Goal: Find contact information: Find contact information

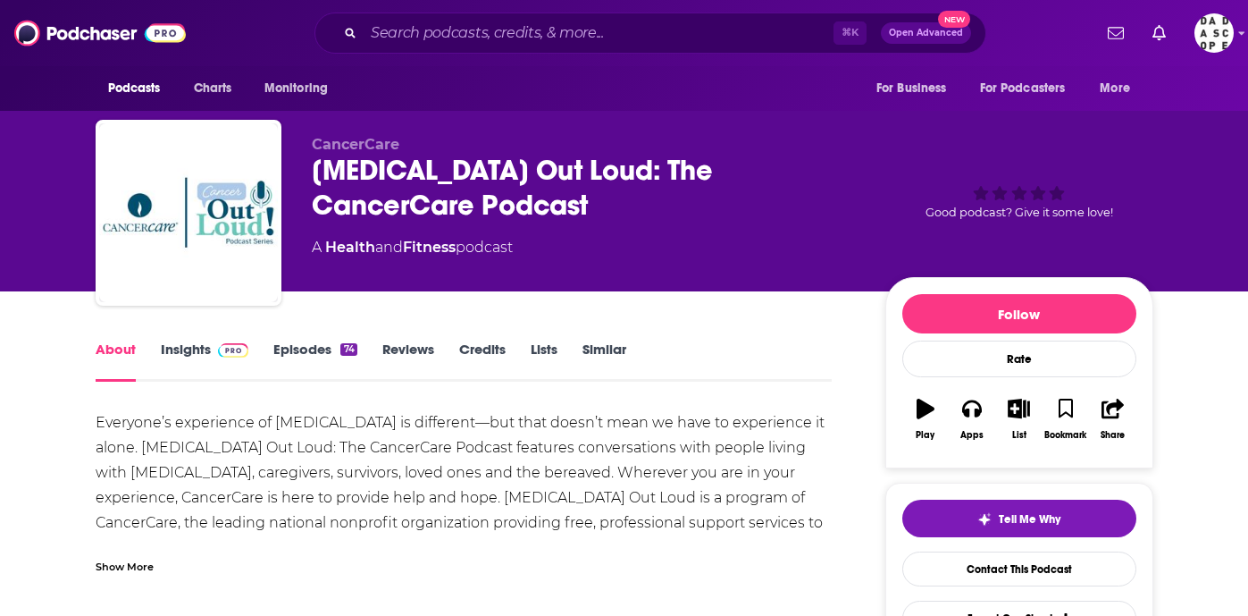
click at [326, 348] on link "Episodes 74" at bounding box center [314, 360] width 83 height 41
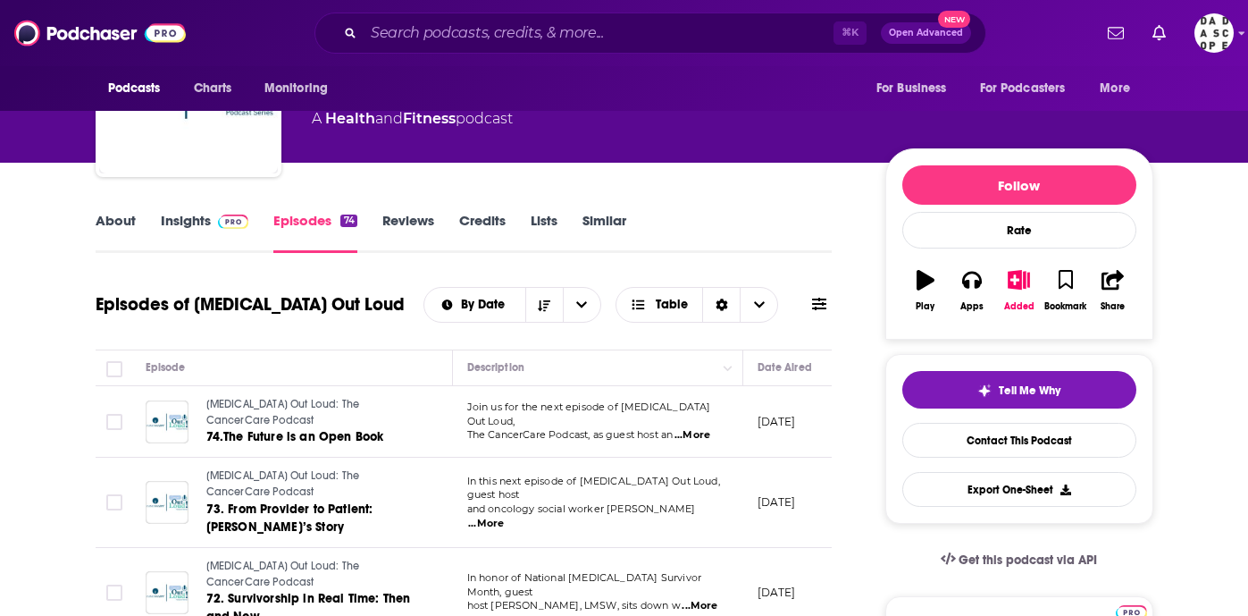
scroll to position [133, 0]
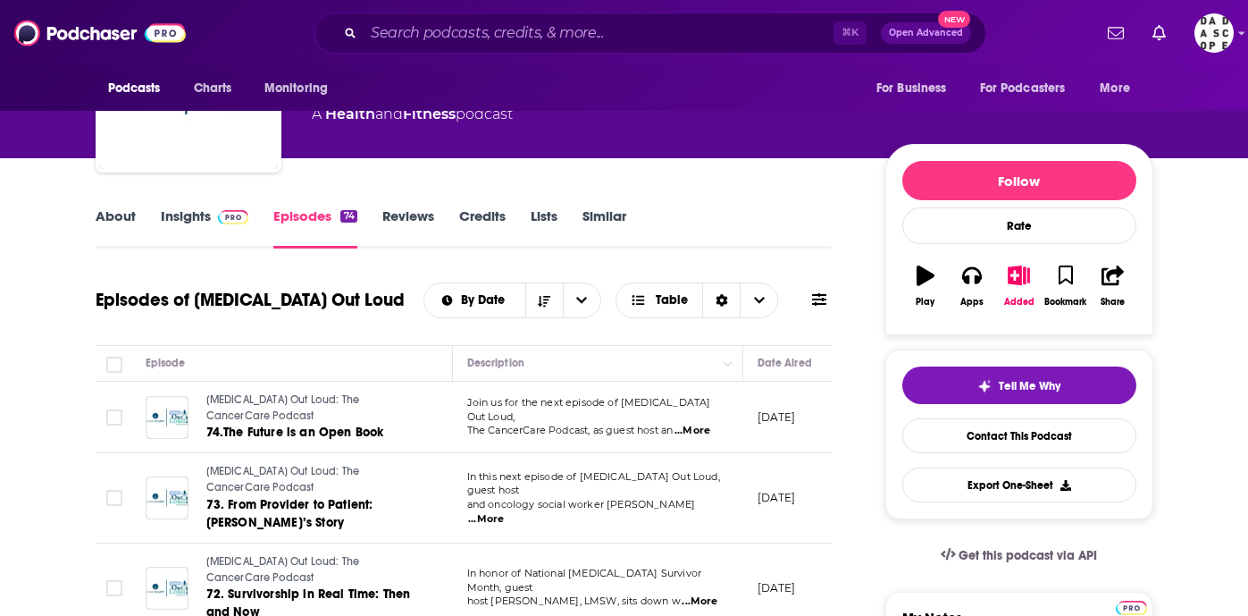
click at [703, 429] on span "...More" at bounding box center [693, 431] width 36 height 14
click at [988, 449] on link "Contact This Podcast" at bounding box center [1019, 435] width 234 height 35
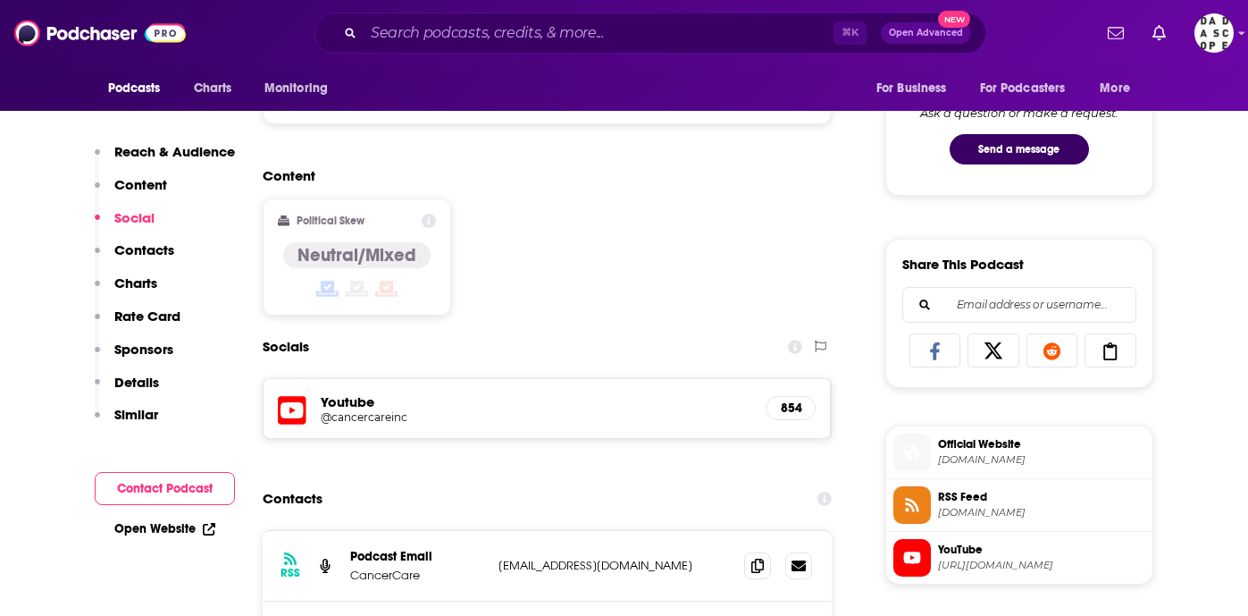
scroll to position [1039, 0]
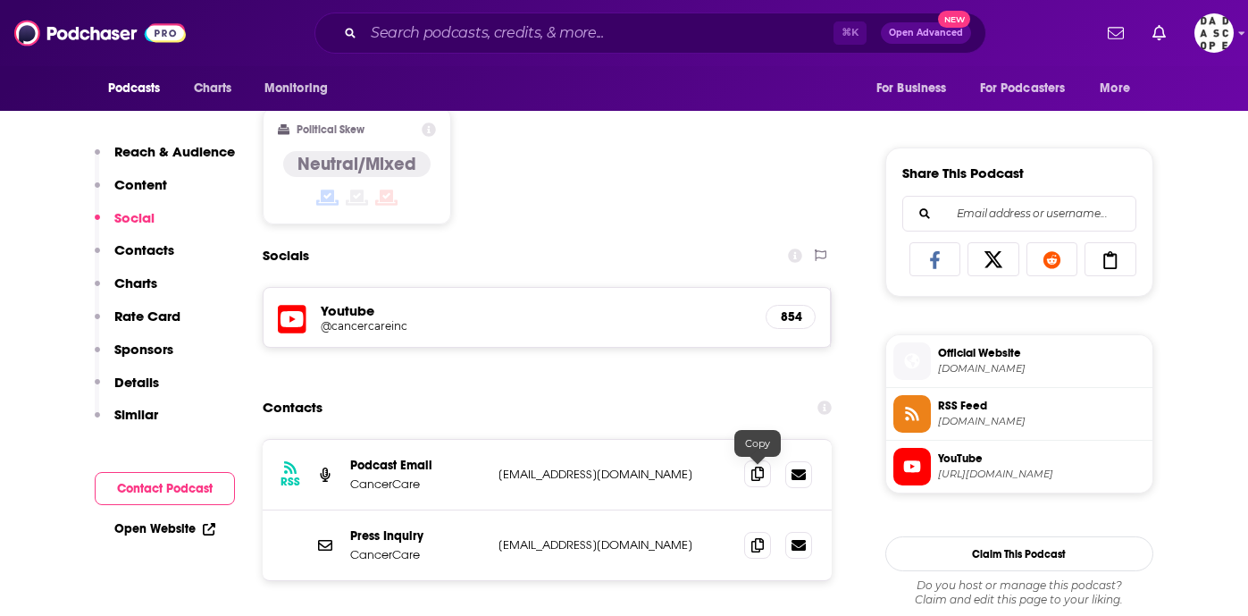
click at [763, 471] on icon at bounding box center [757, 473] width 13 height 14
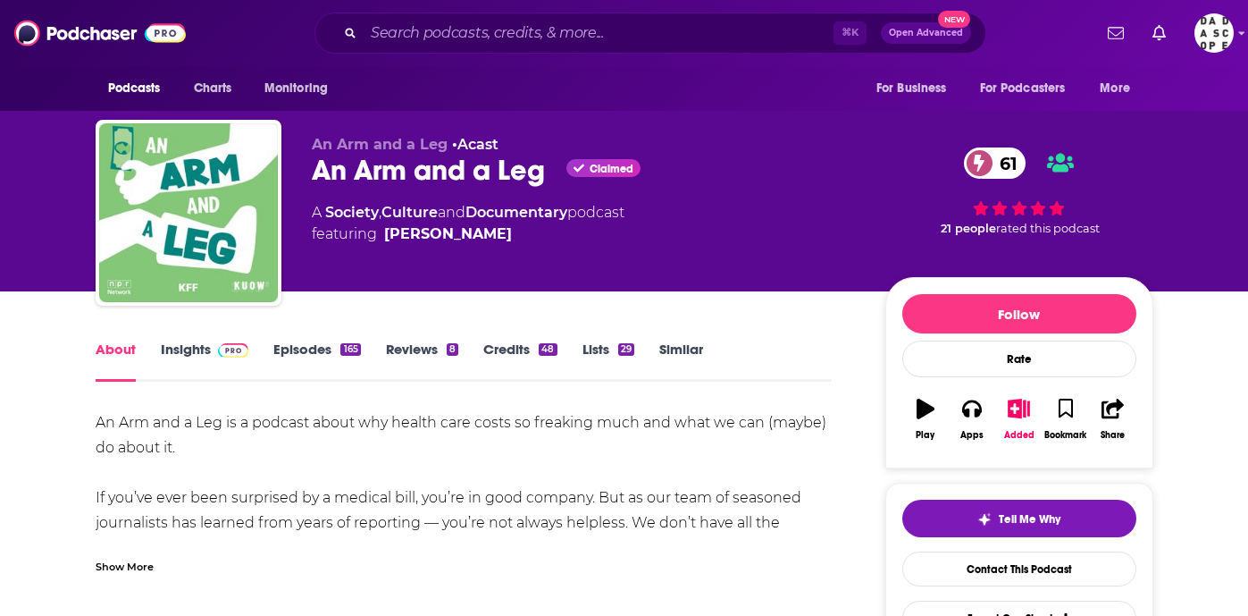
click at [306, 347] on link "Episodes 165" at bounding box center [316, 360] width 87 height 41
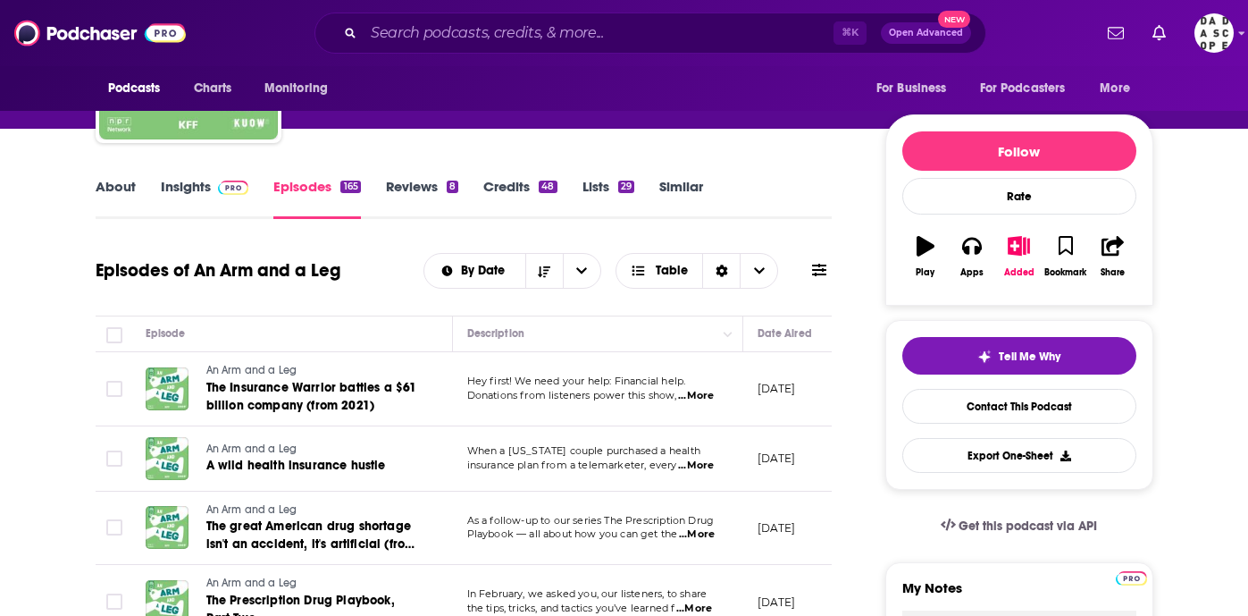
scroll to position [166, 0]
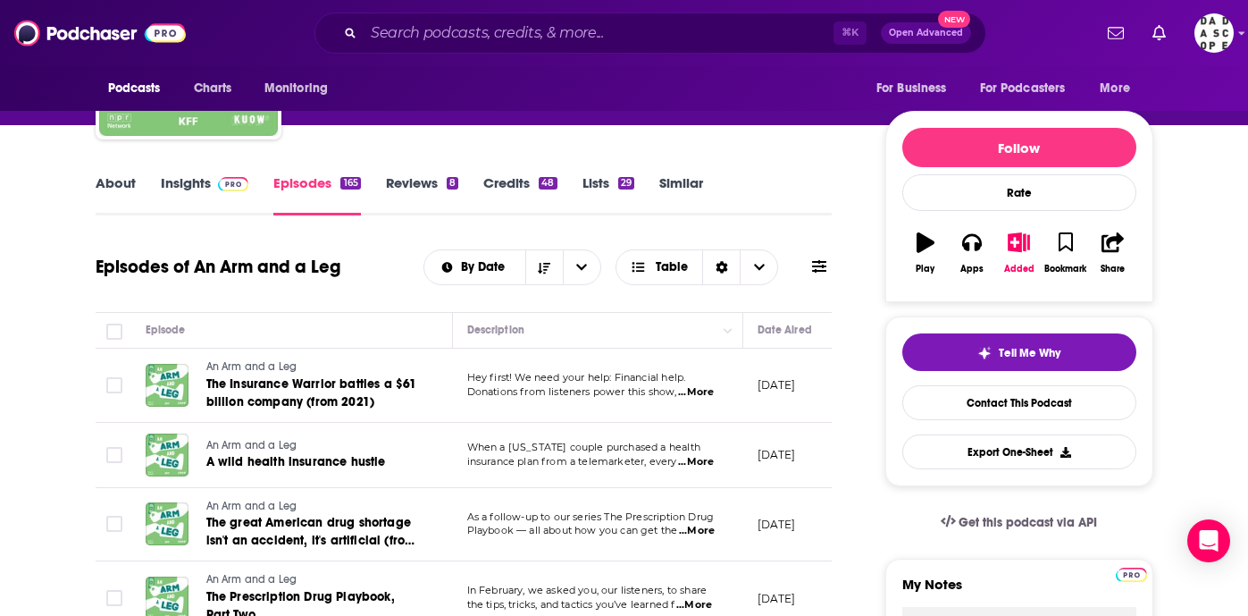
click at [203, 187] on link "Insights" at bounding box center [205, 194] width 88 height 41
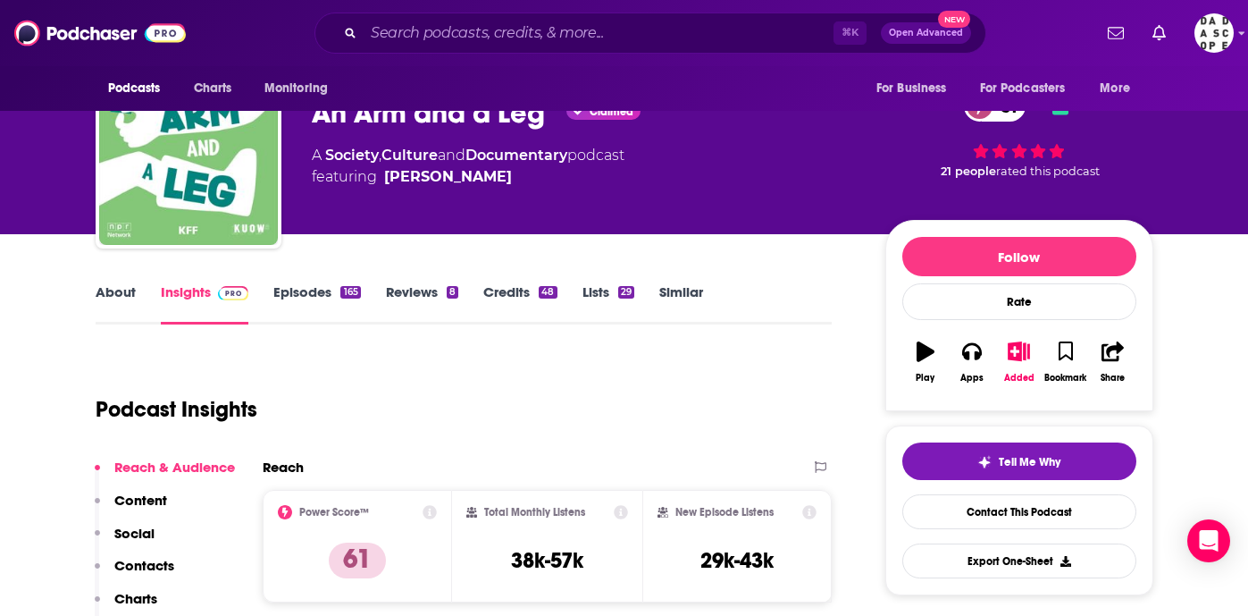
scroll to position [74, 0]
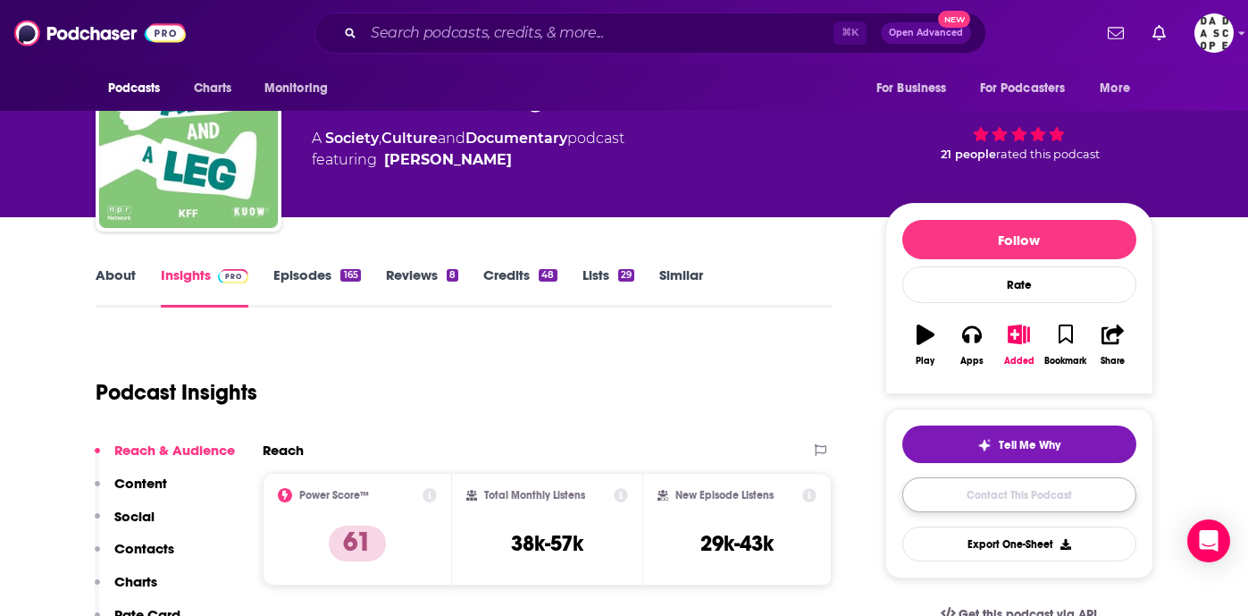
click at [1053, 507] on link "Contact This Podcast" at bounding box center [1019, 494] width 234 height 35
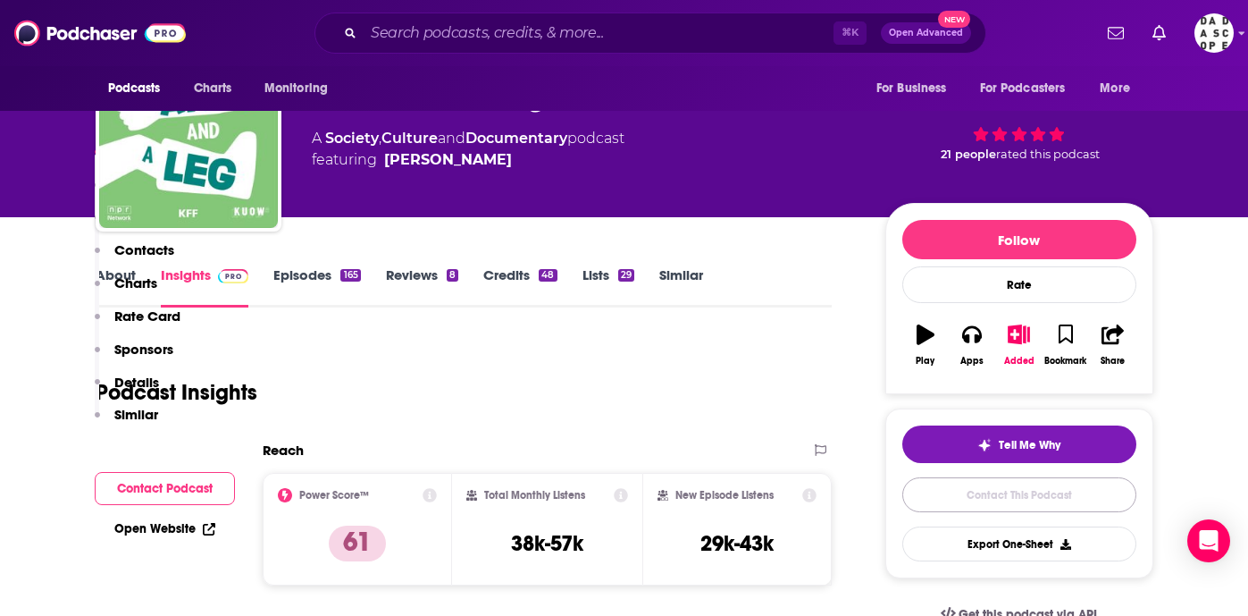
scroll to position [1802, 0]
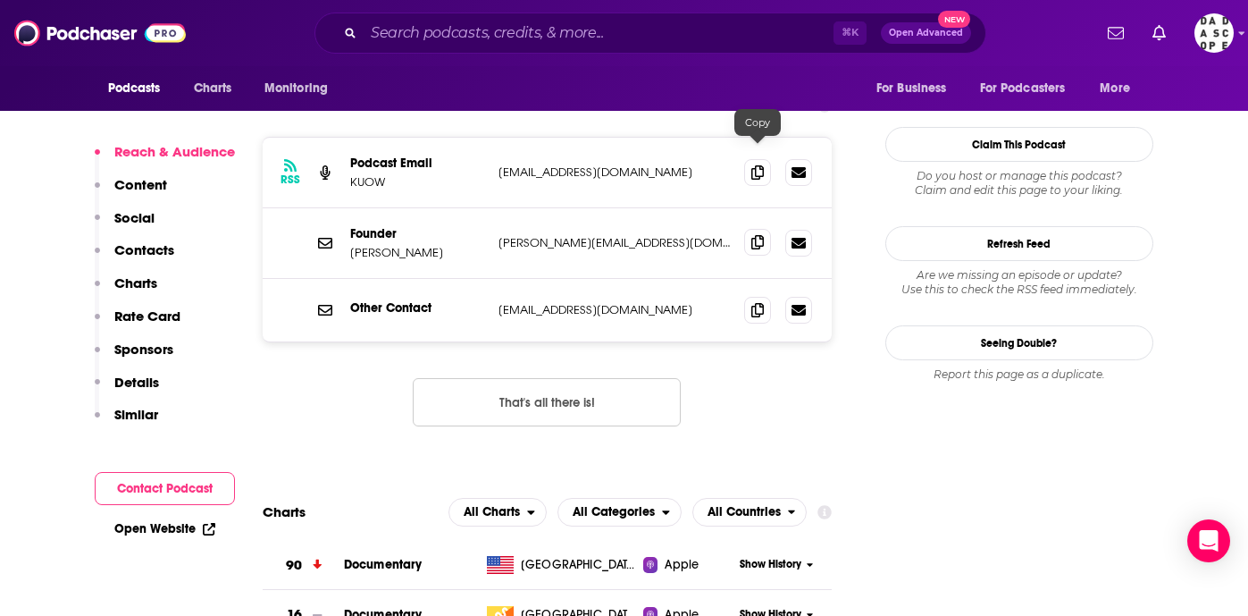
click at [754, 235] on icon at bounding box center [757, 242] width 13 height 14
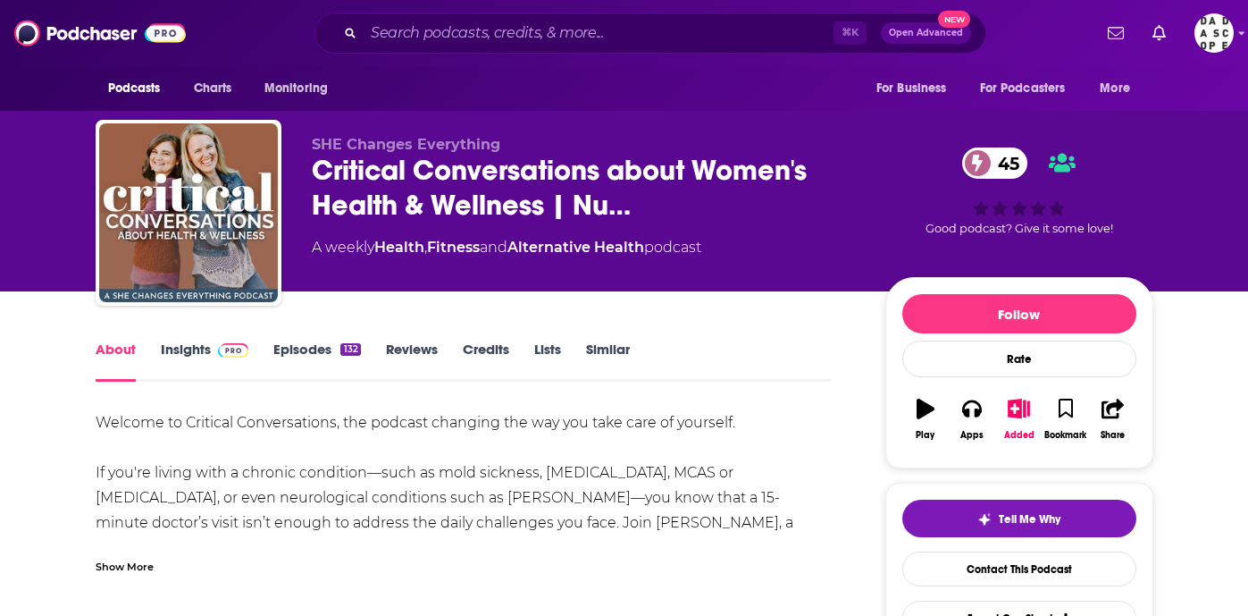
click at [315, 348] on link "Episodes 132" at bounding box center [316, 360] width 87 height 41
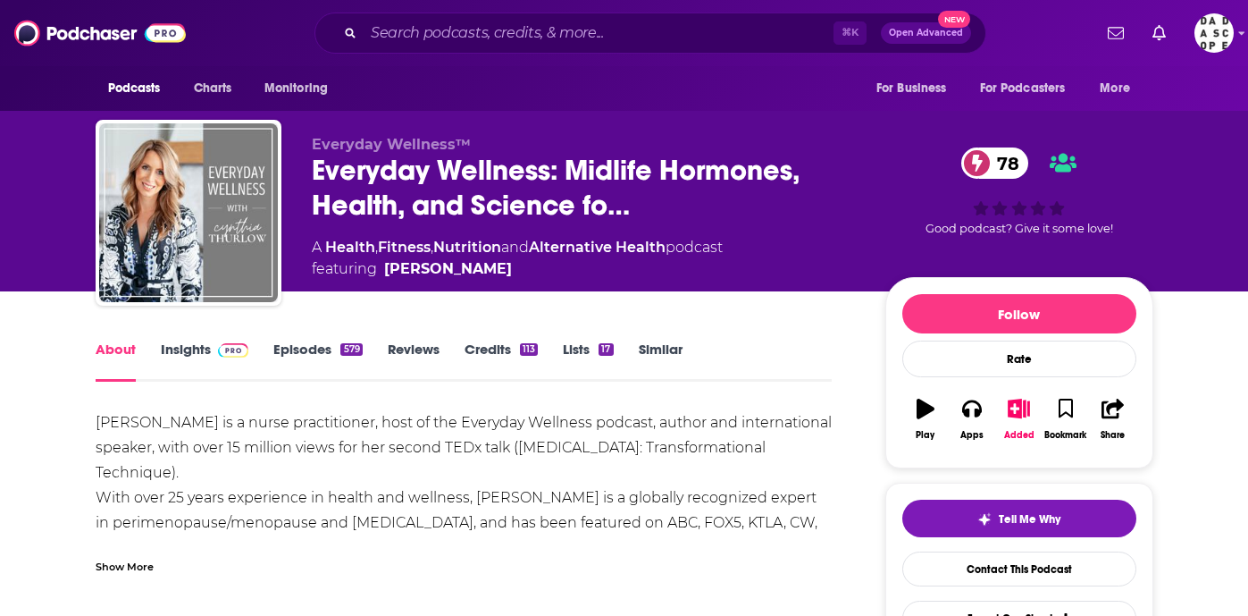
click at [323, 350] on link "Episodes 579" at bounding box center [317, 360] width 88 height 41
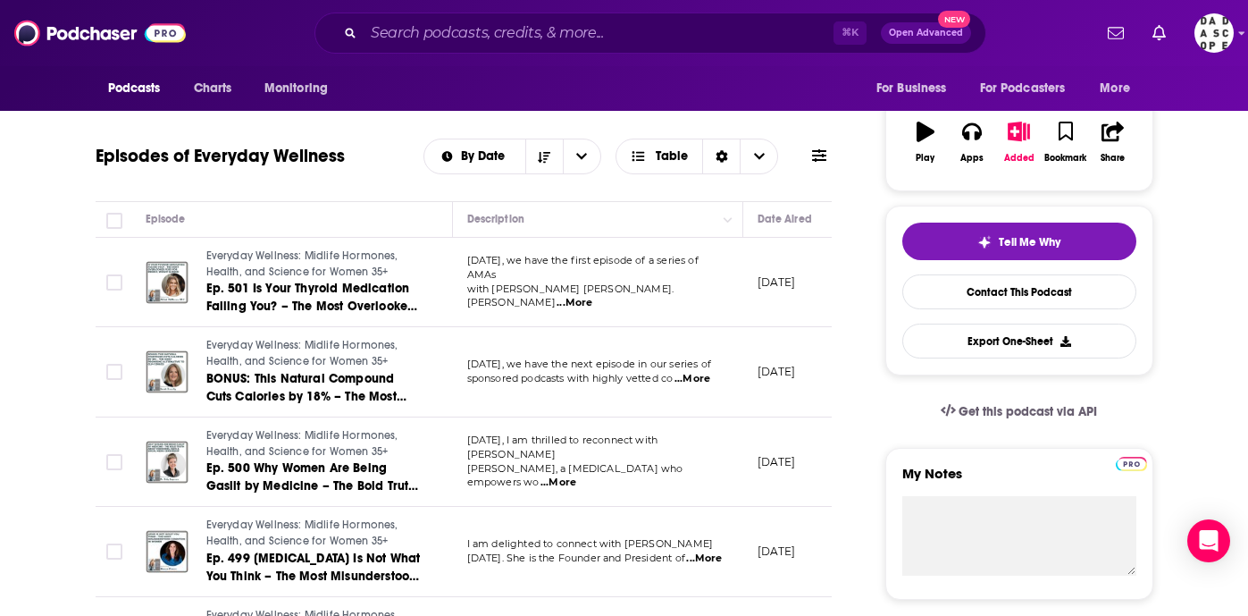
scroll to position [279, 0]
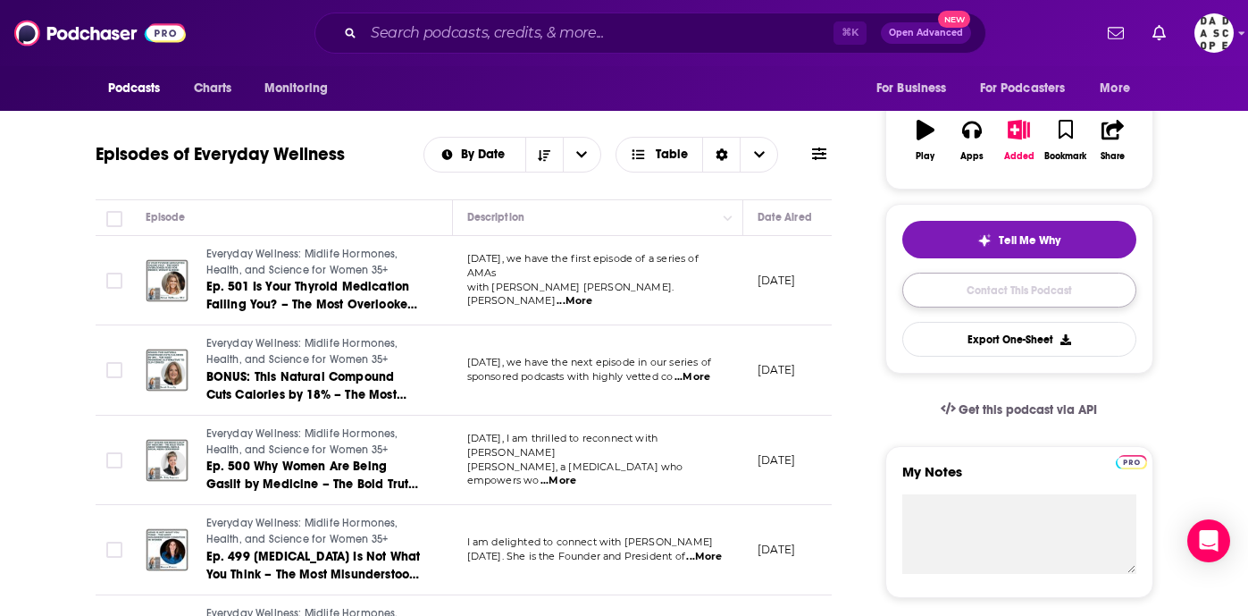
click at [962, 296] on link "Contact This Podcast" at bounding box center [1019, 290] width 234 height 35
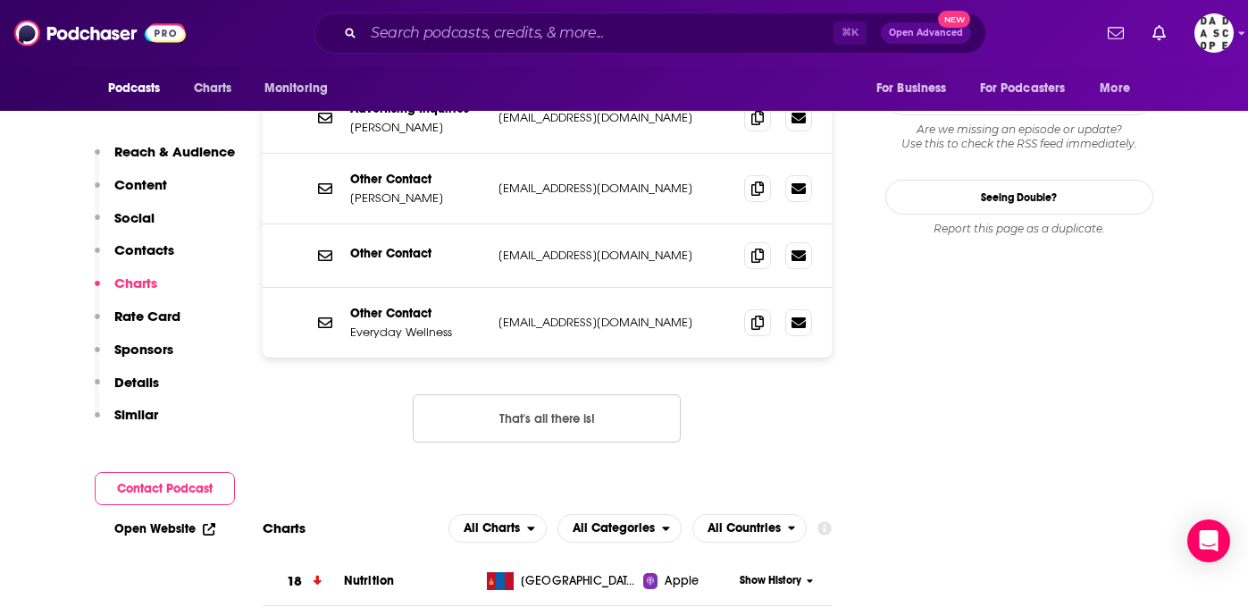
scroll to position [1779, 0]
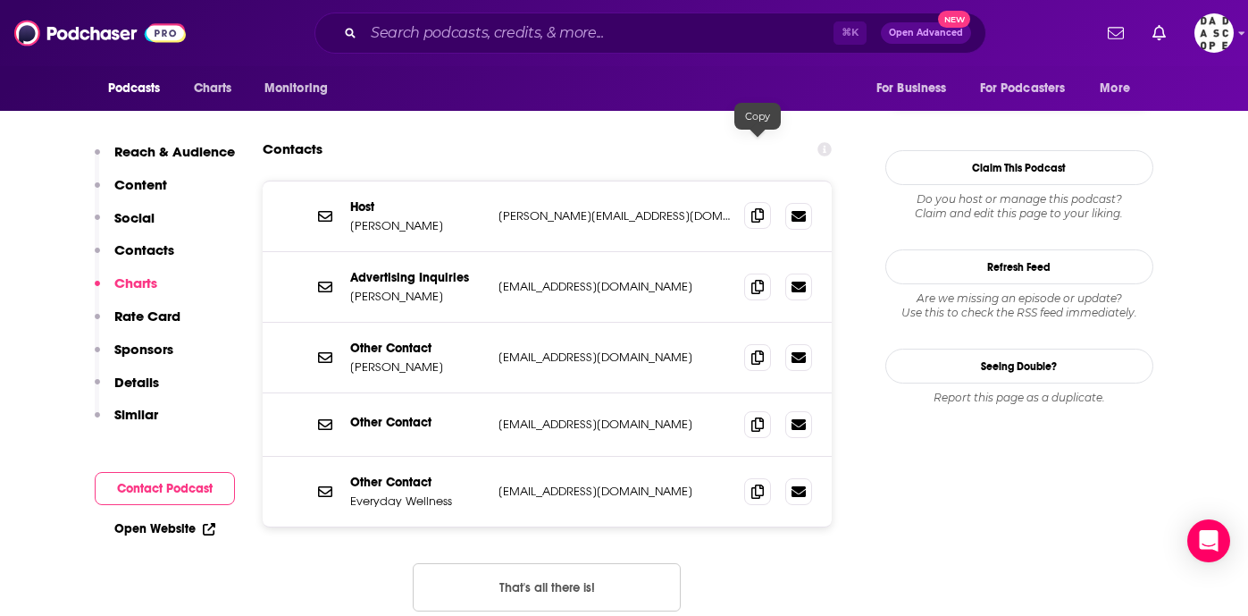
click at [768, 202] on span at bounding box center [757, 215] width 27 height 27
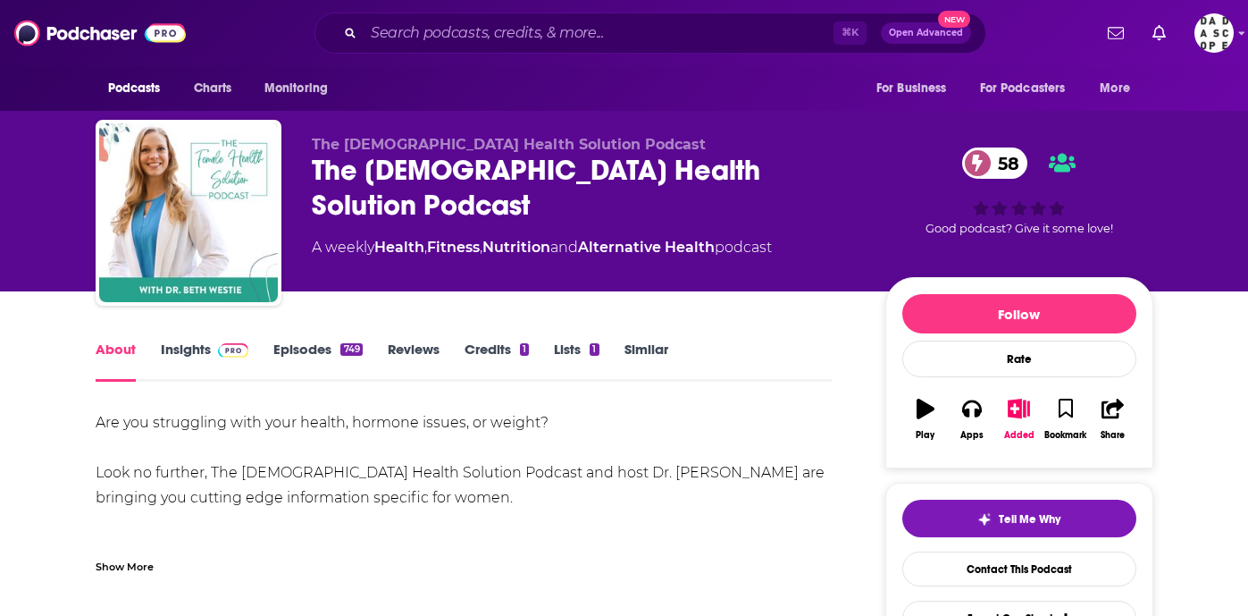
click at [312, 352] on link "Episodes 749" at bounding box center [317, 360] width 88 height 41
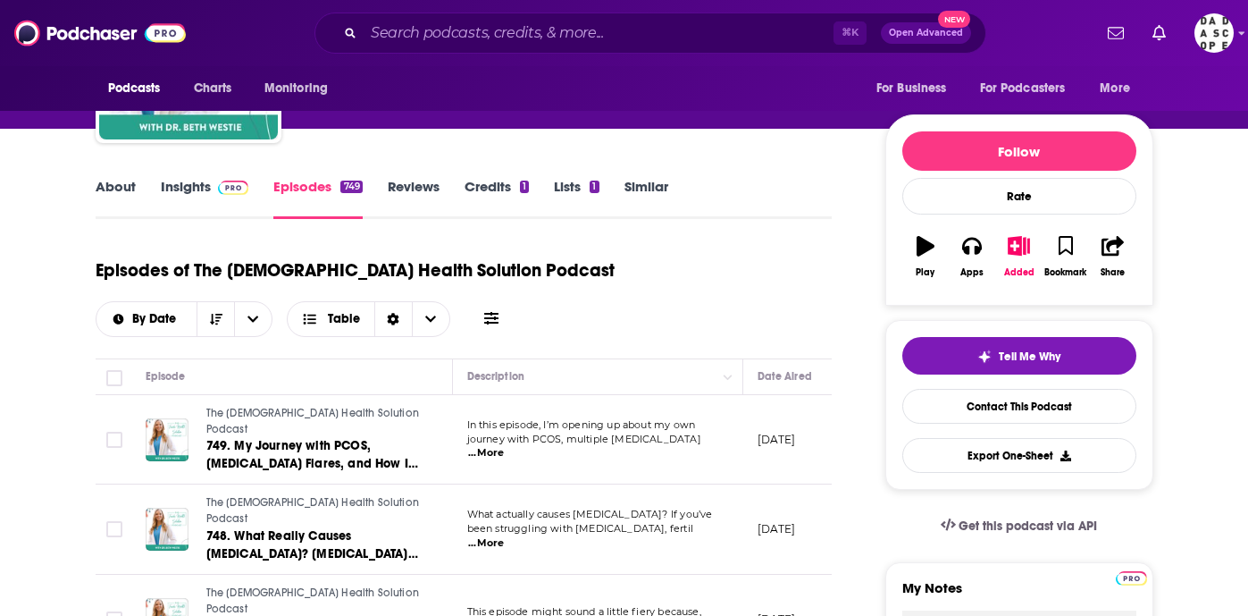
scroll to position [192, 0]
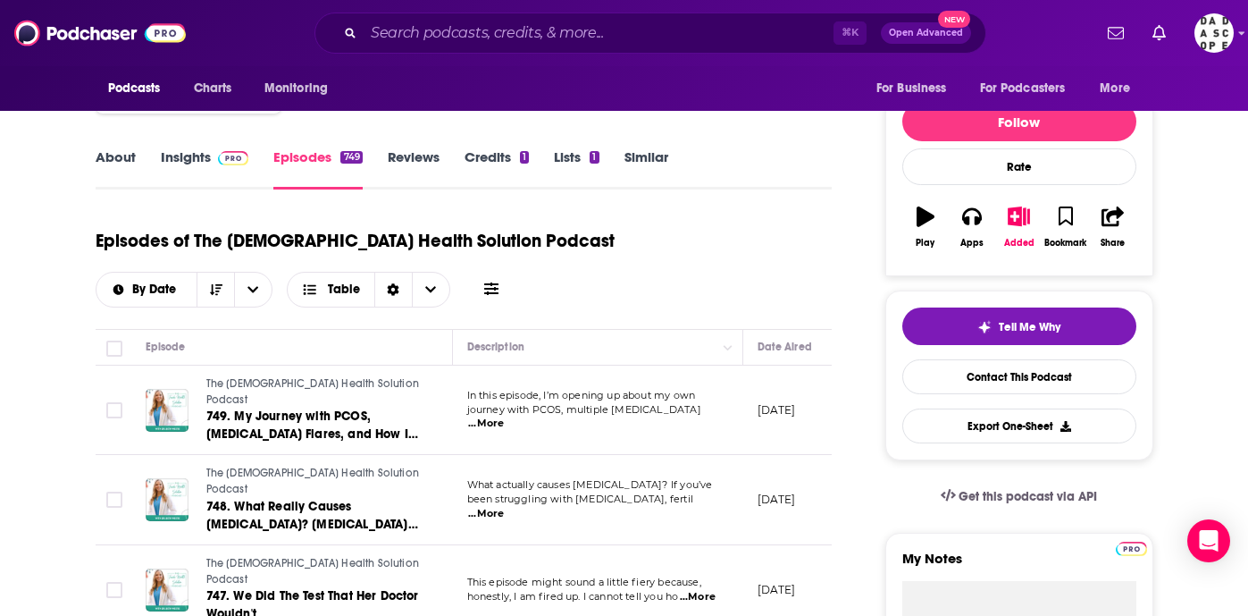
click at [198, 158] on link "Insights" at bounding box center [205, 168] width 88 height 41
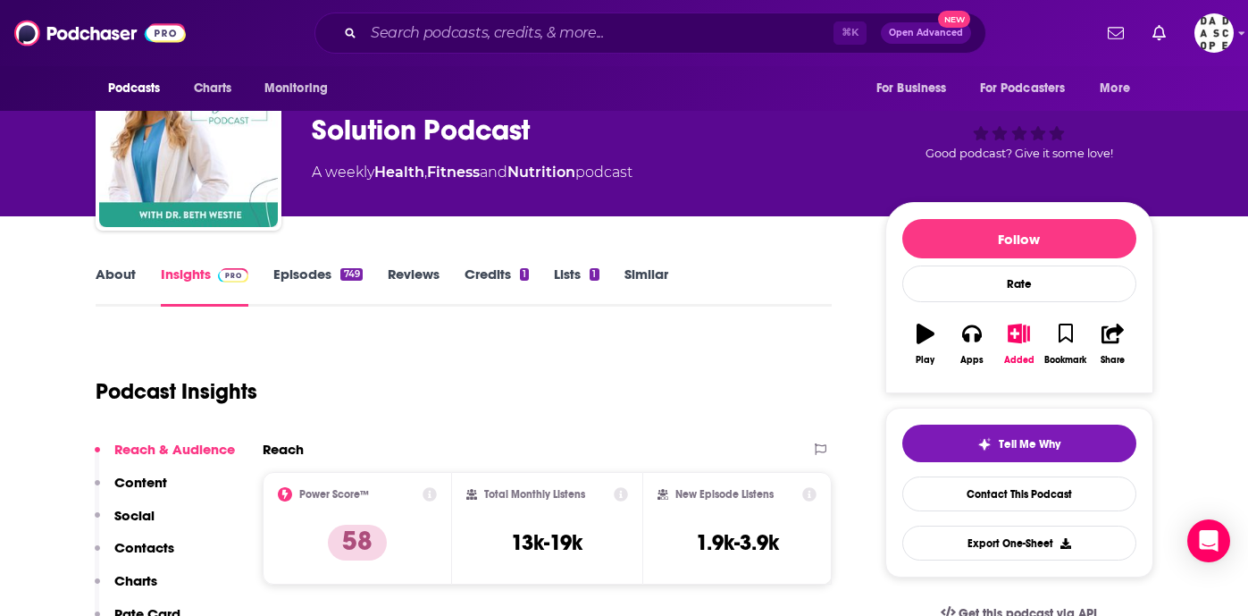
scroll to position [105, 0]
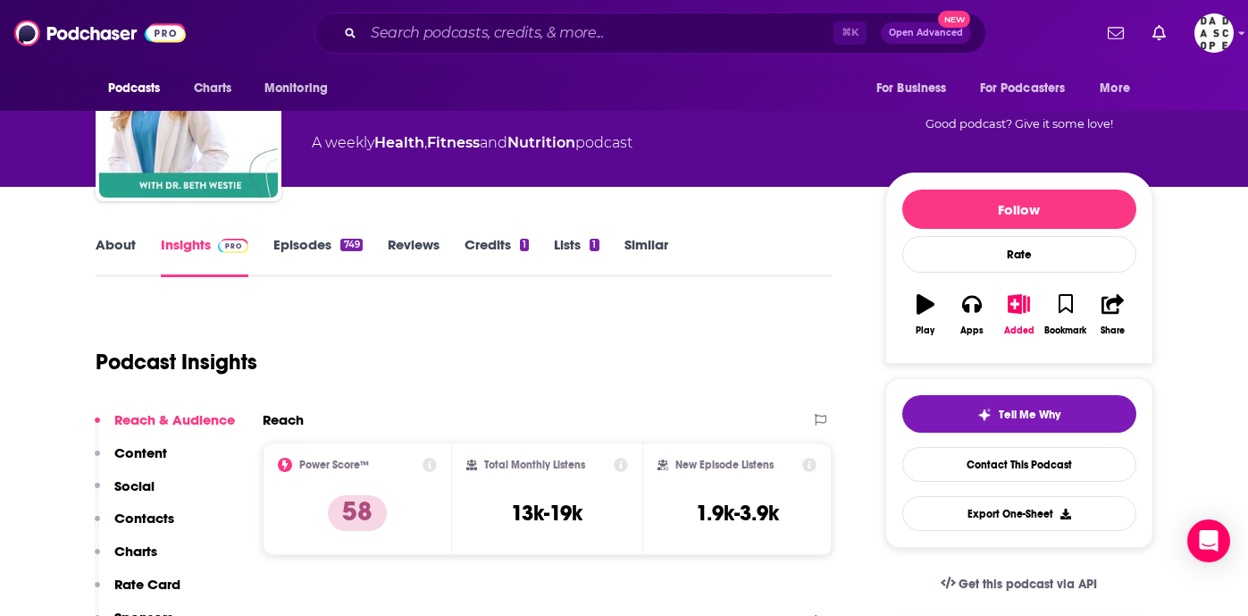
click at [316, 239] on link "Episodes 749" at bounding box center [317, 256] width 88 height 41
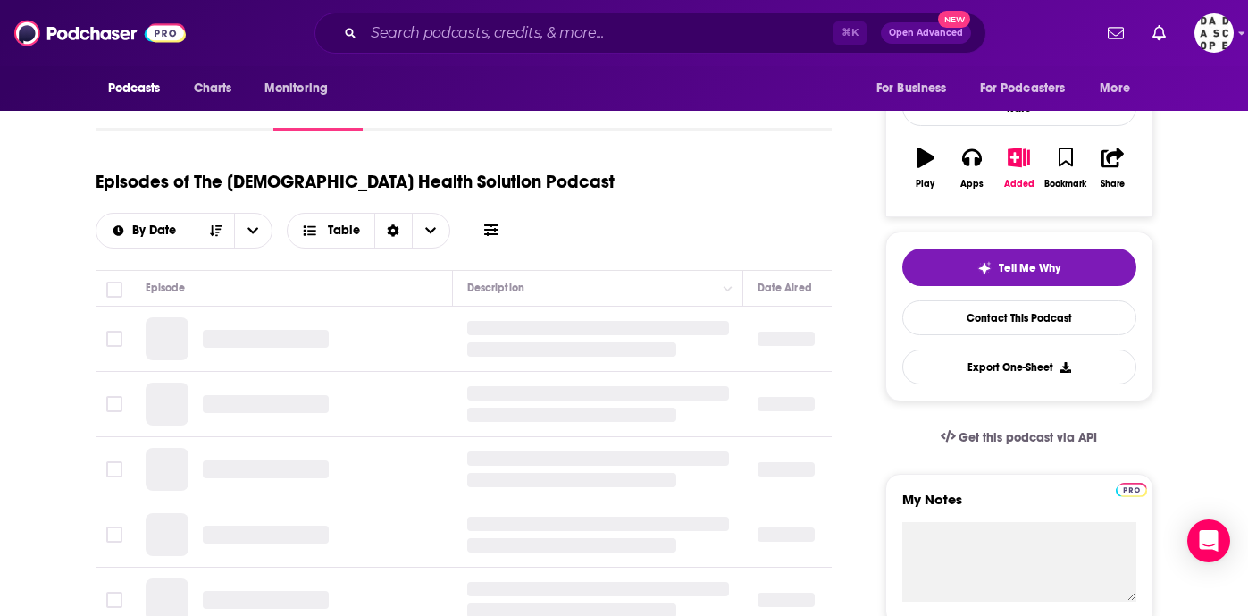
scroll to position [366, 0]
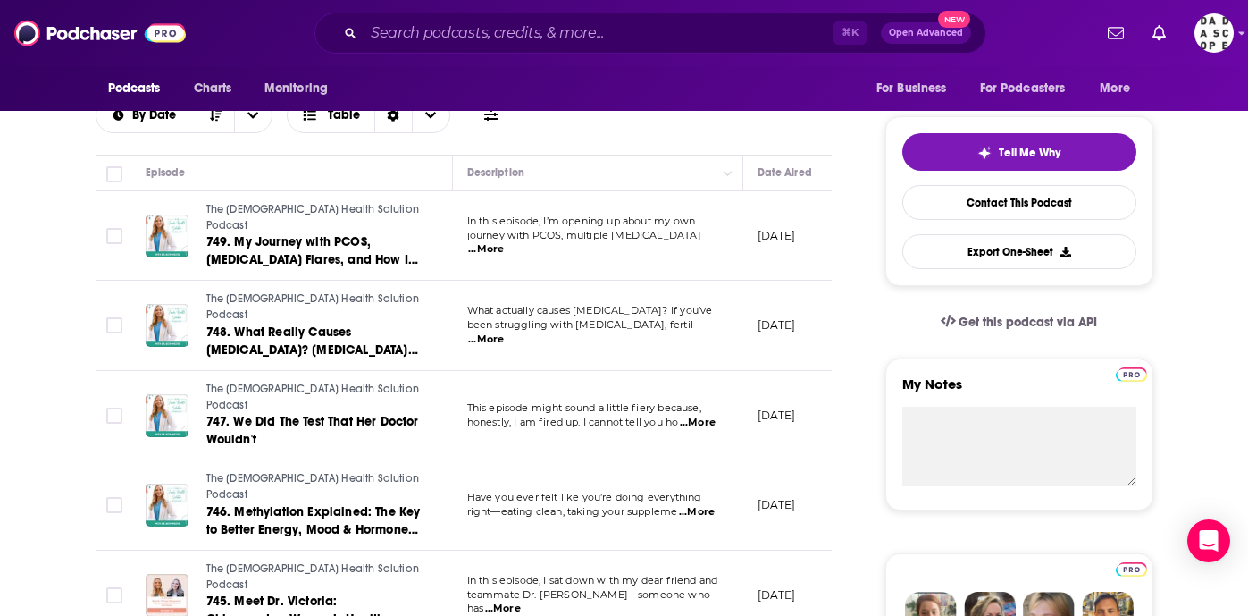
click at [706, 415] on span "...More" at bounding box center [698, 422] width 36 height 14
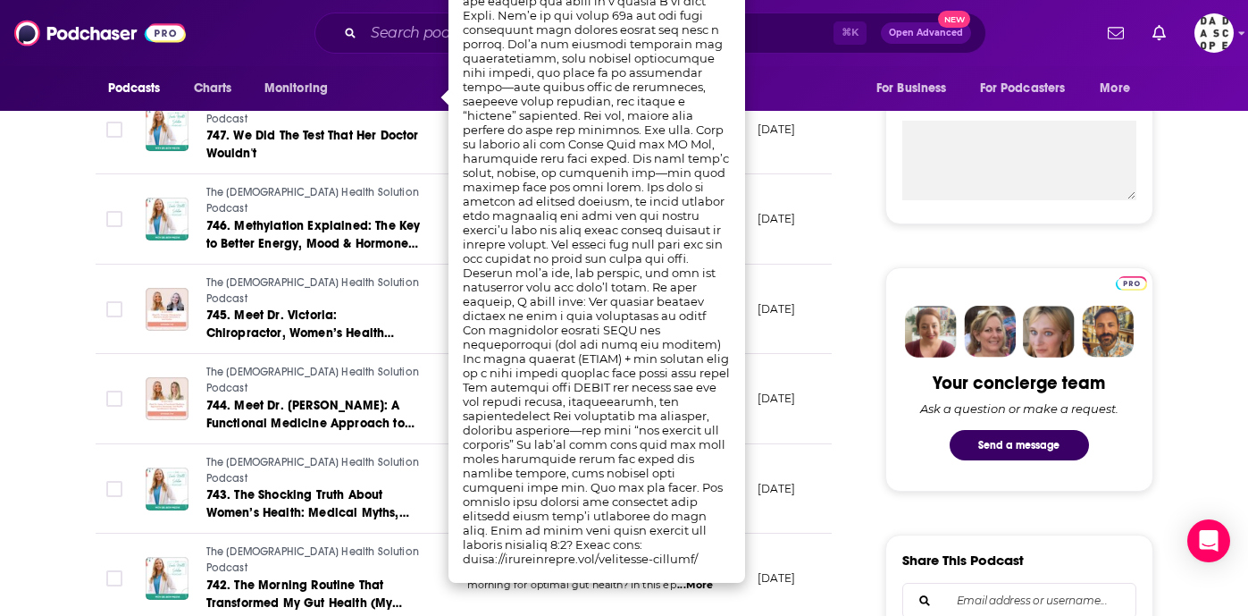
scroll to position [654, 0]
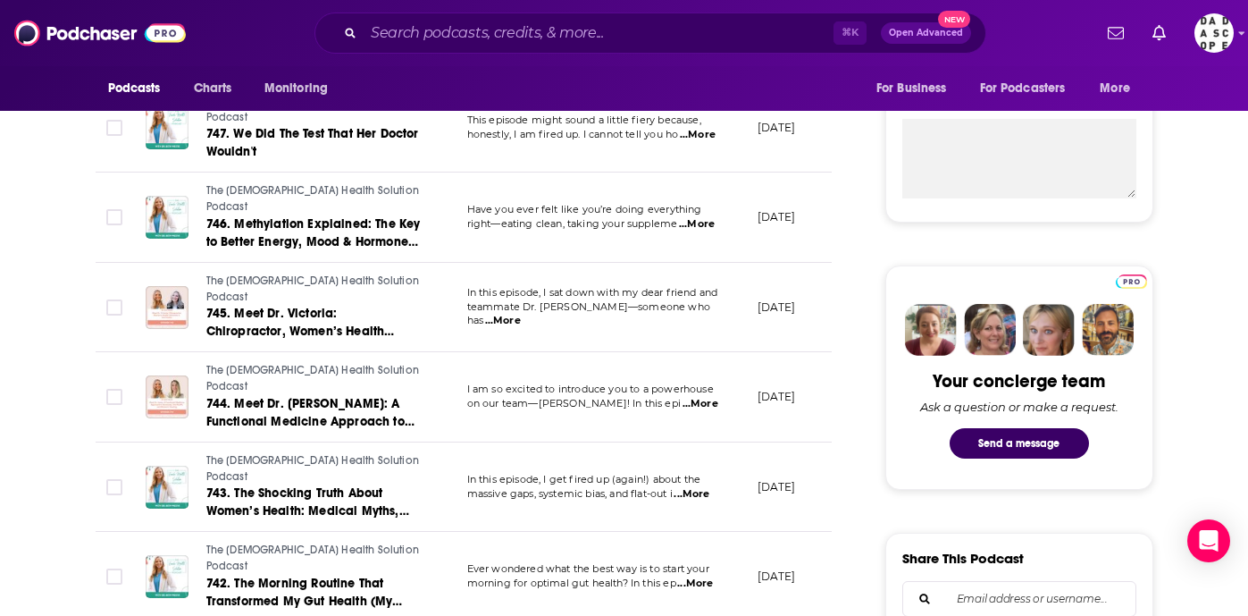
click at [815, 532] on td "August 4, 2025" at bounding box center [801, 577] width 116 height 90
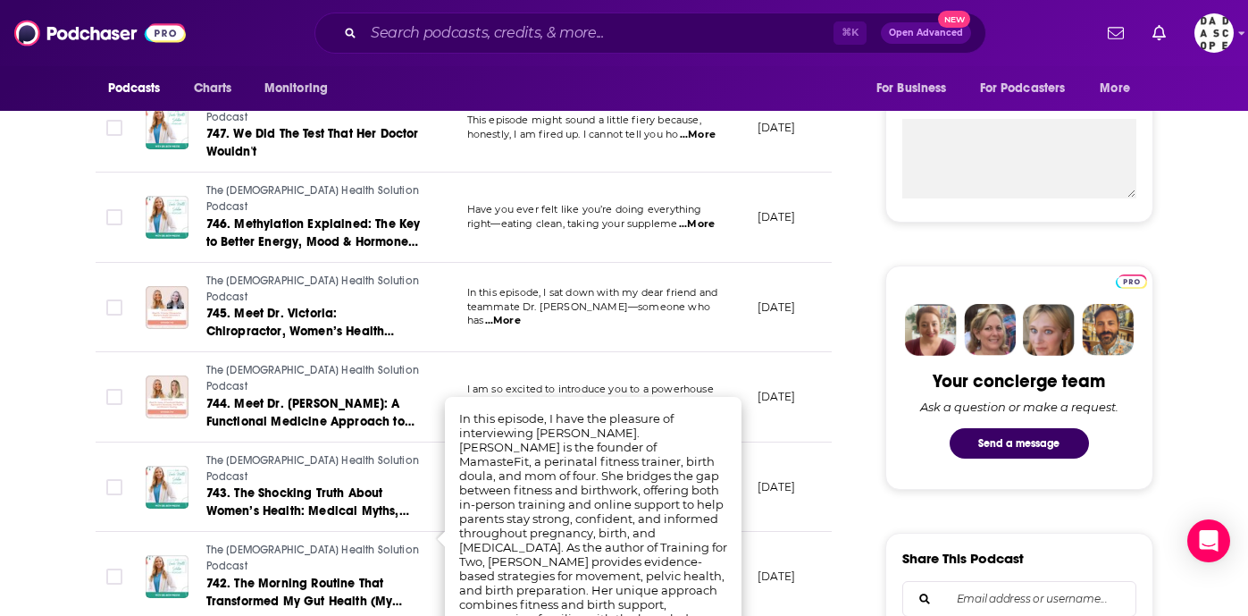
click at [757, 532] on td "[DATE]" at bounding box center [801, 577] width 116 height 90
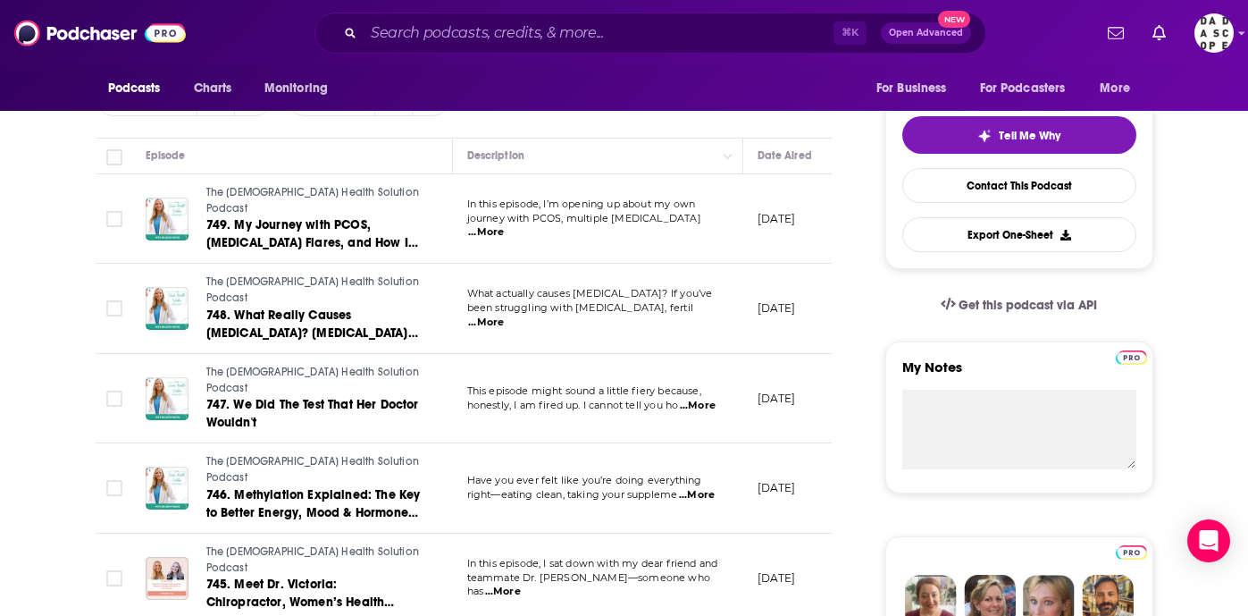
scroll to position [38, 0]
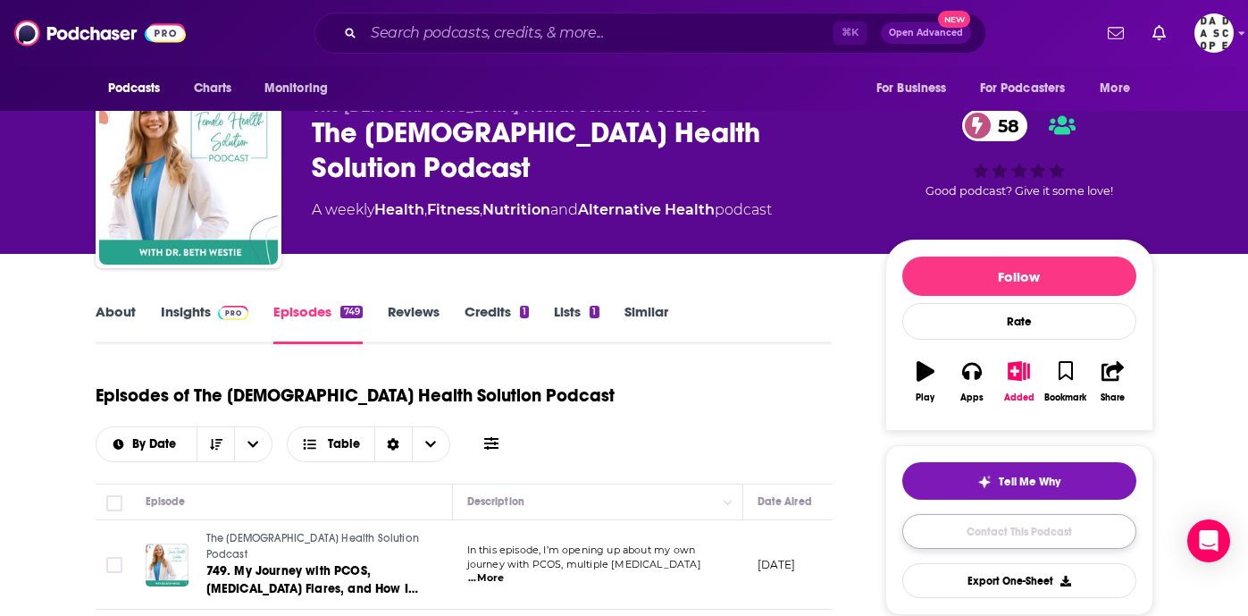
click at [1051, 541] on link "Contact This Podcast" at bounding box center [1019, 531] width 234 height 35
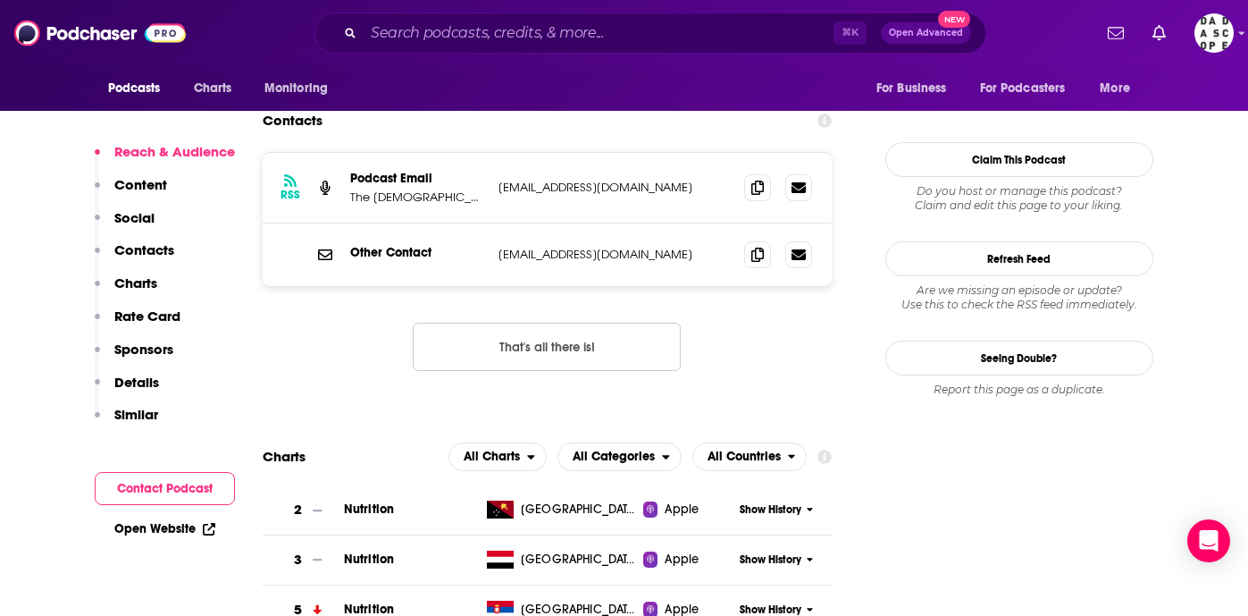
scroll to position [1550, 0]
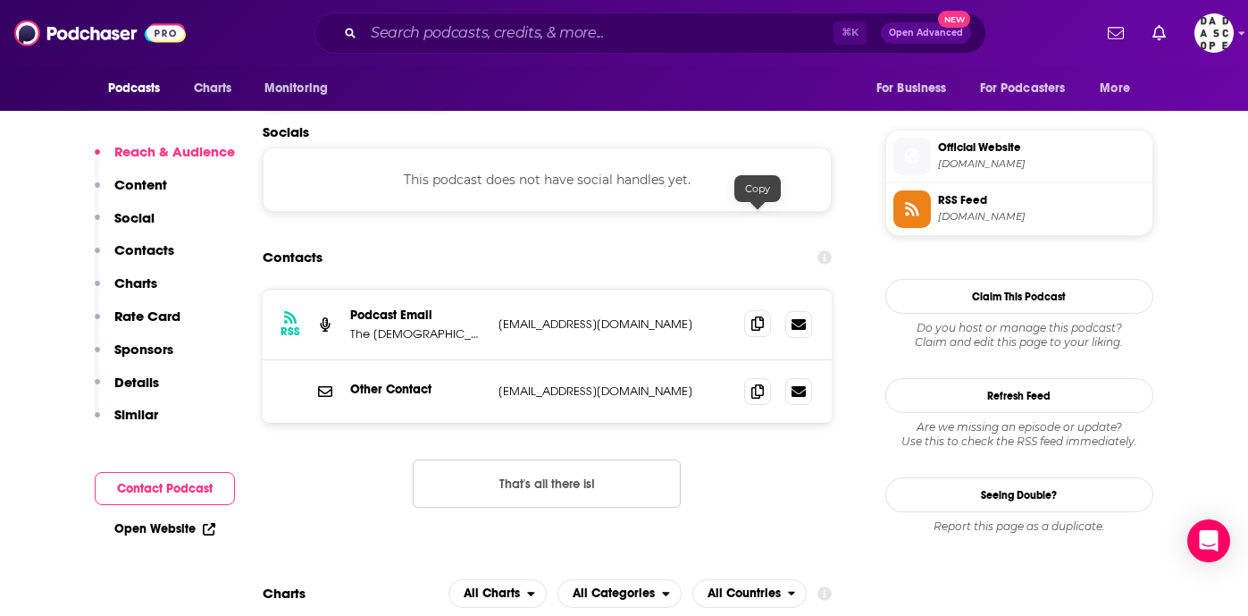
click at [761, 316] on icon at bounding box center [757, 323] width 13 height 14
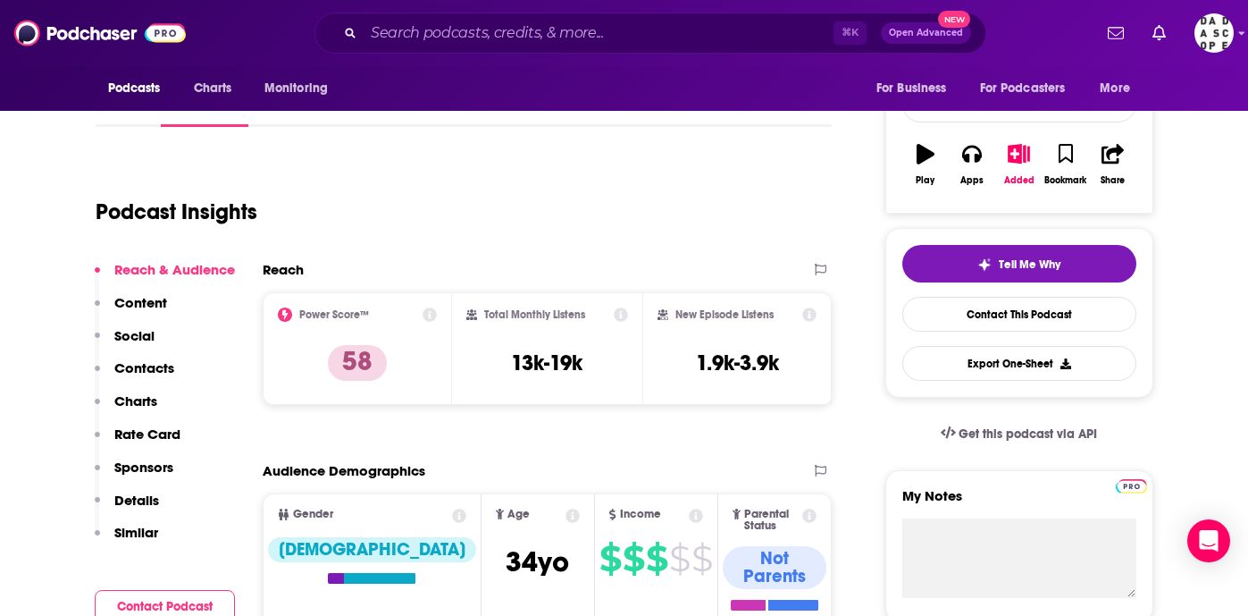
scroll to position [0, 0]
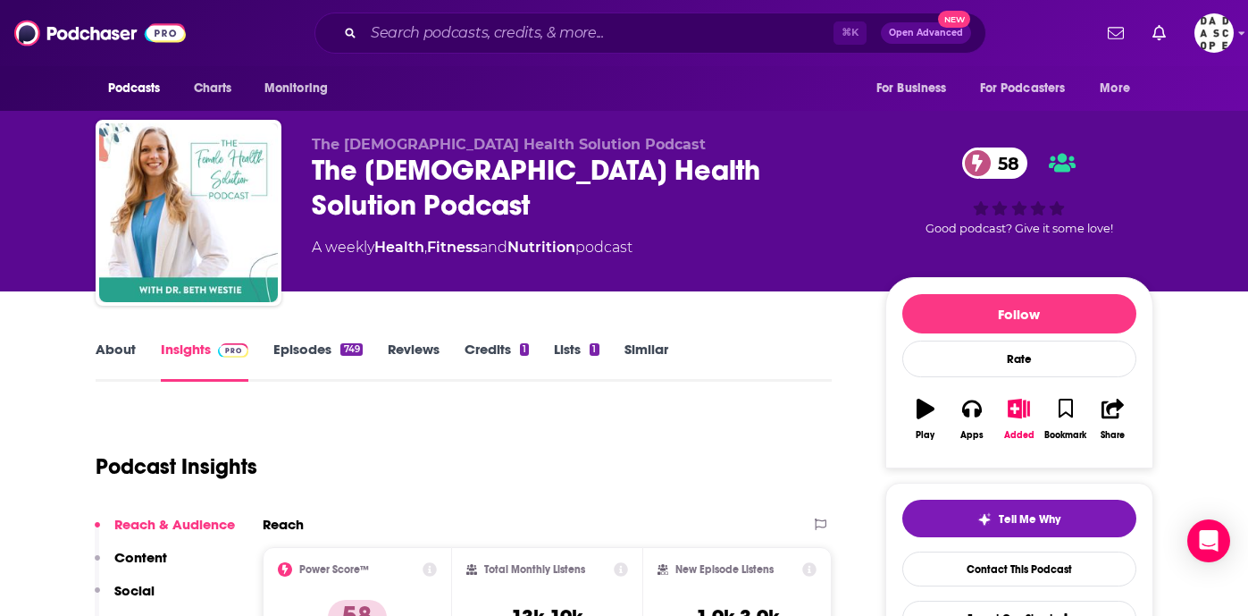
click at [123, 350] on link "About" at bounding box center [116, 360] width 40 height 41
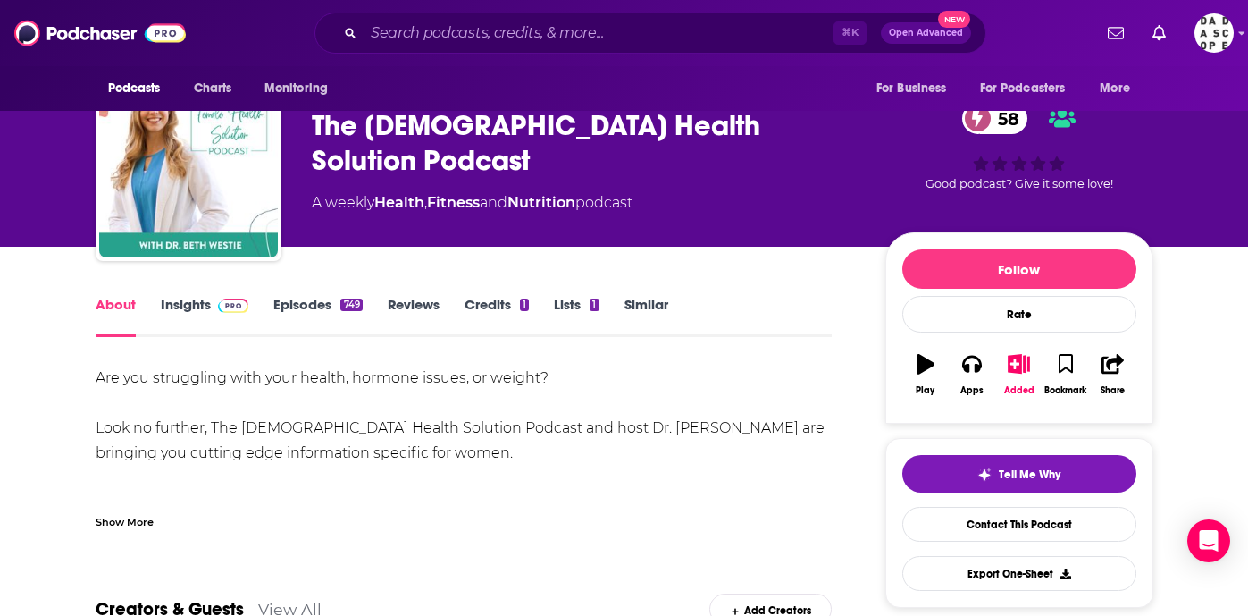
scroll to position [82, 0]
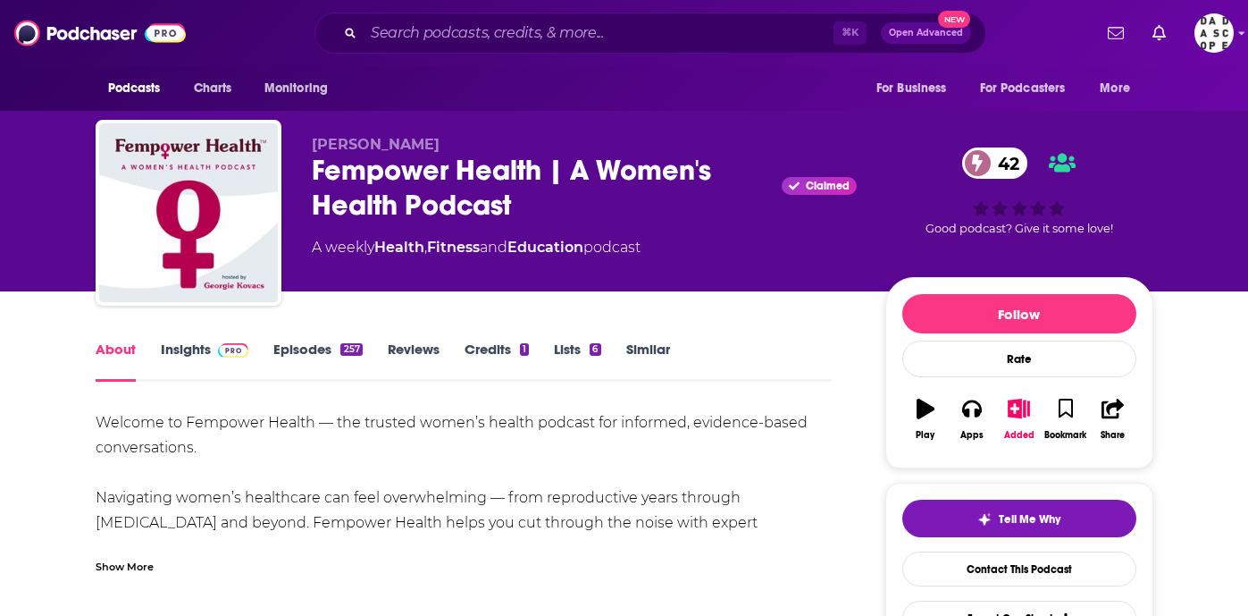
click at [185, 361] on link "Insights" at bounding box center [205, 360] width 88 height 41
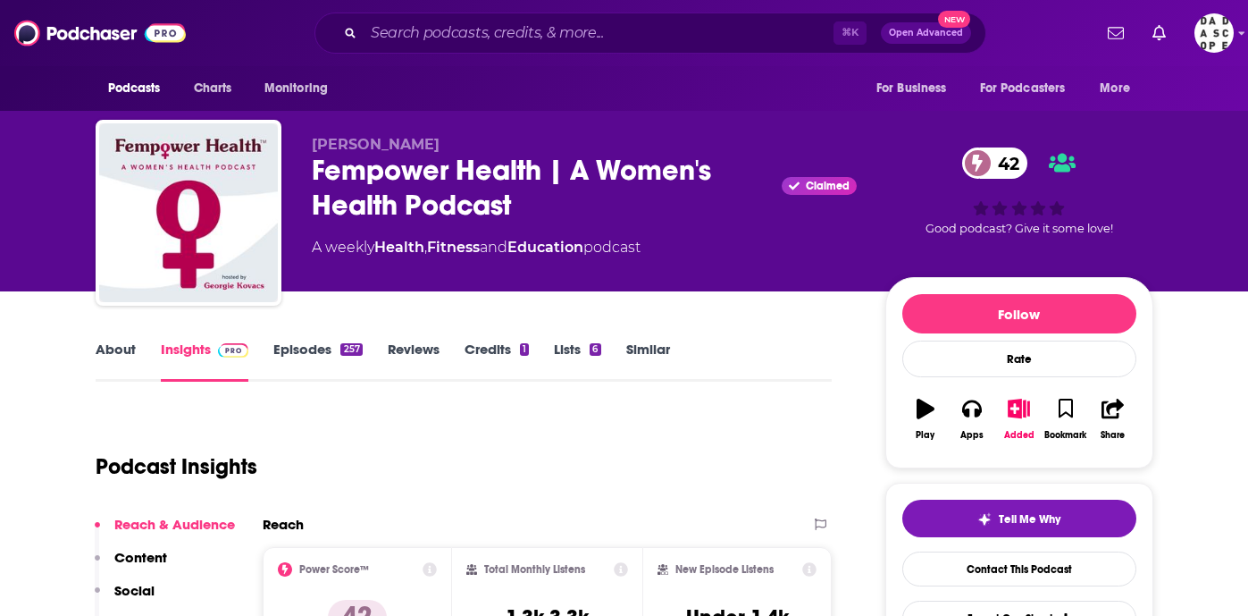
scroll to position [24, 0]
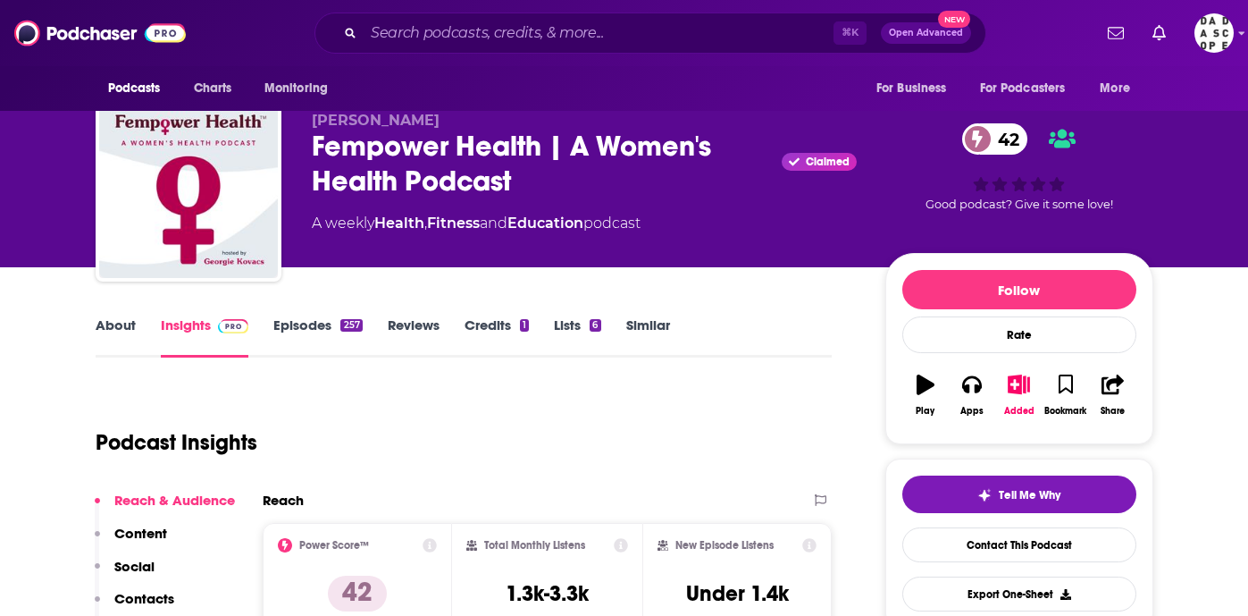
click at [309, 325] on link "Episodes 257" at bounding box center [317, 336] width 88 height 41
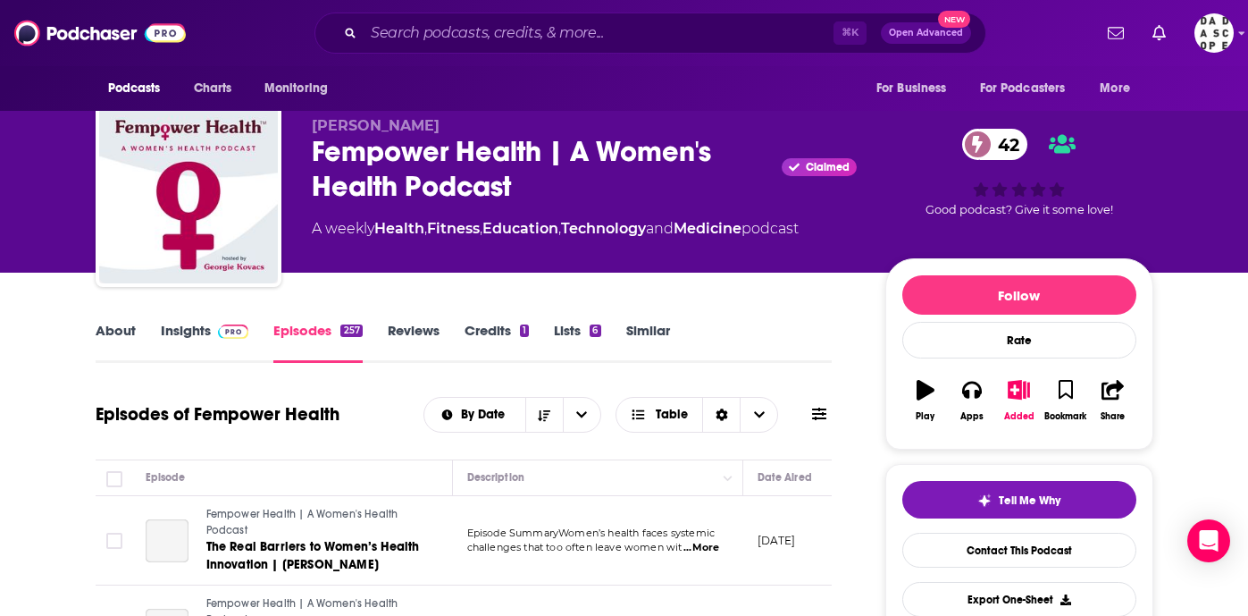
scroll to position [35, 0]
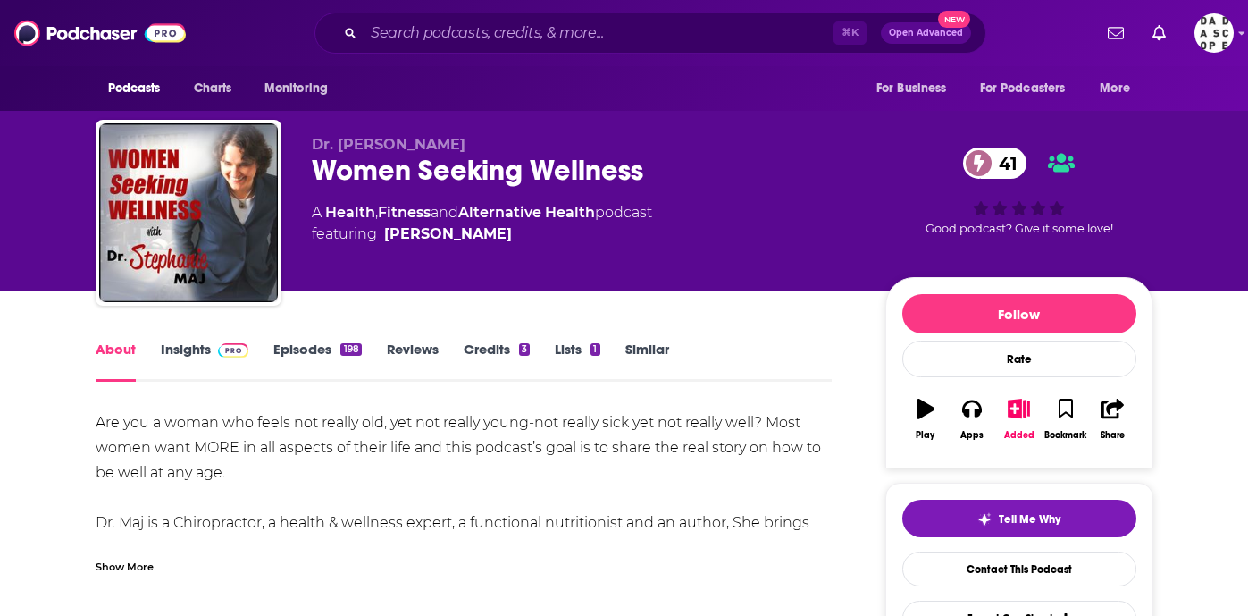
click at [211, 348] on span at bounding box center [230, 348] width 38 height 17
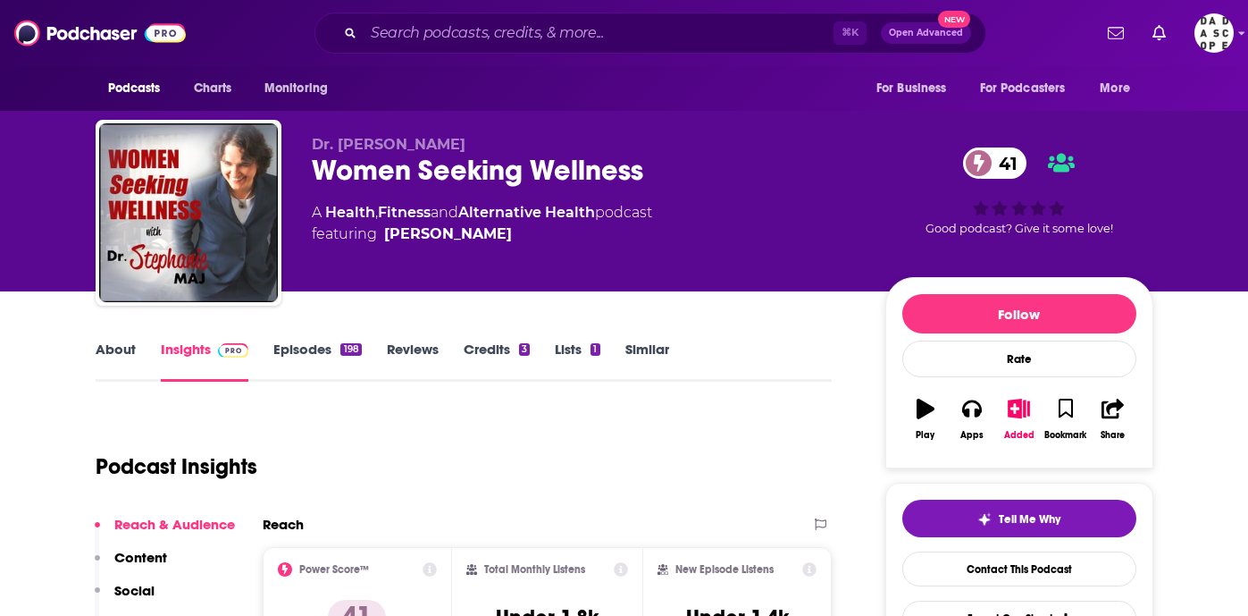
scroll to position [141, 0]
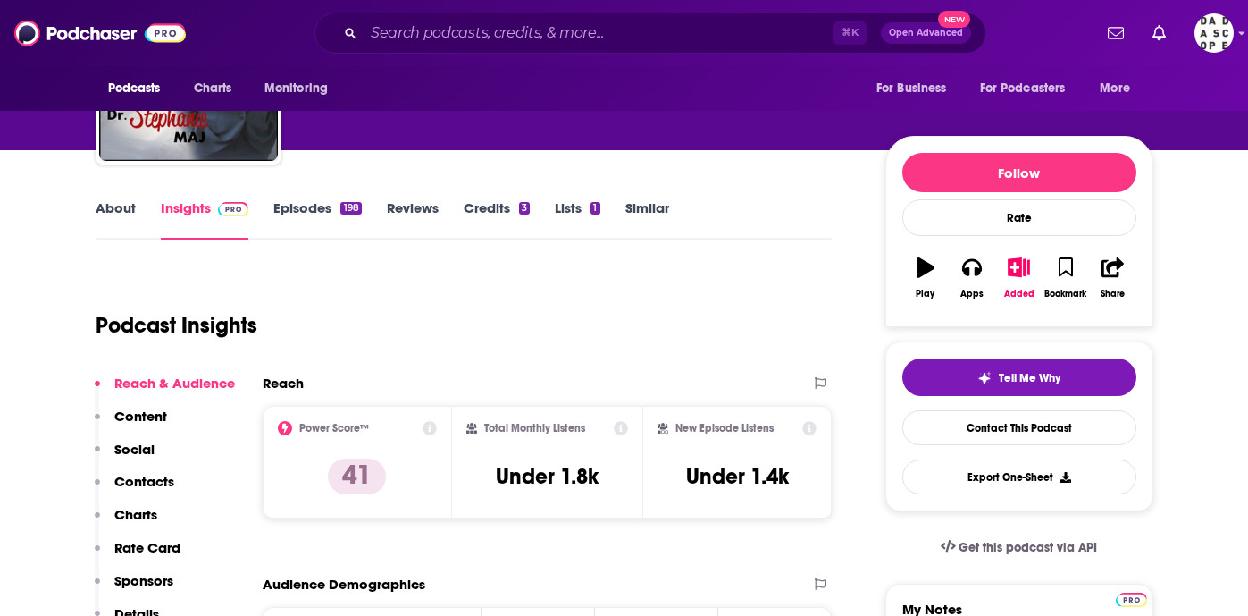
click at [322, 222] on link "Episodes 198" at bounding box center [317, 219] width 88 height 41
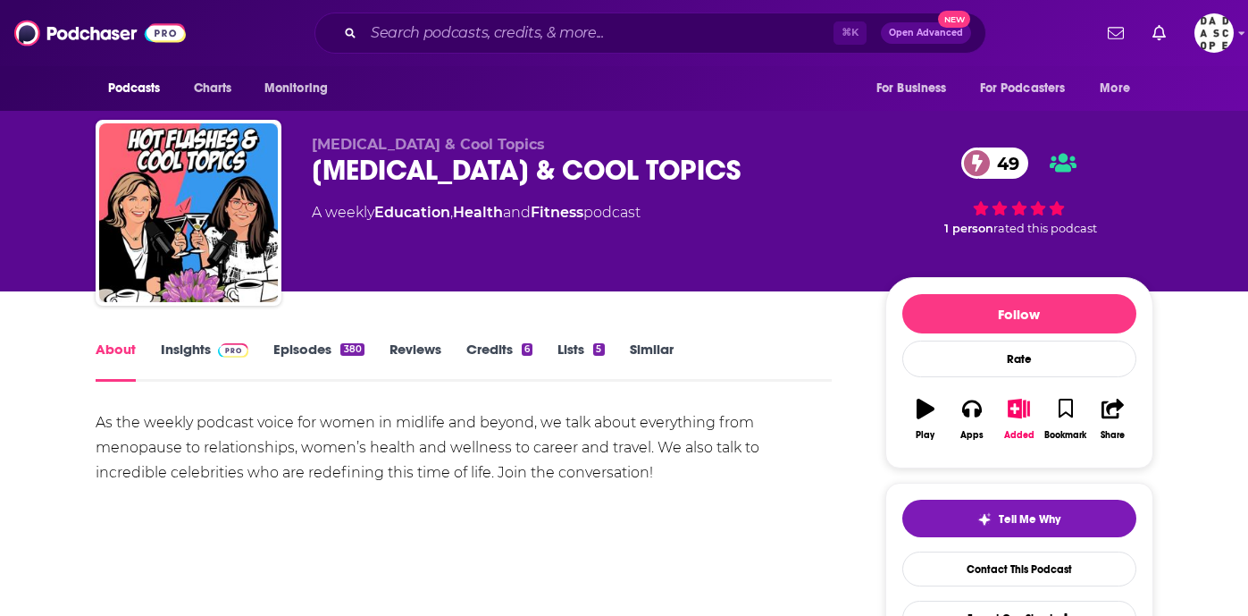
click at [214, 347] on span at bounding box center [230, 348] width 38 height 17
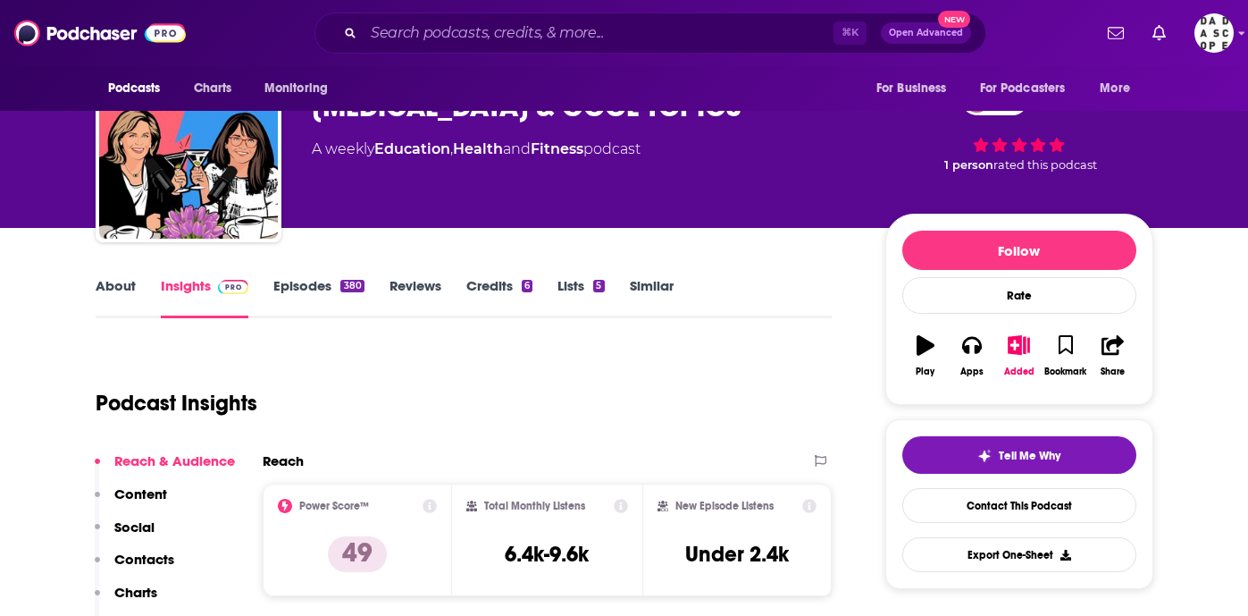
scroll to position [147, 0]
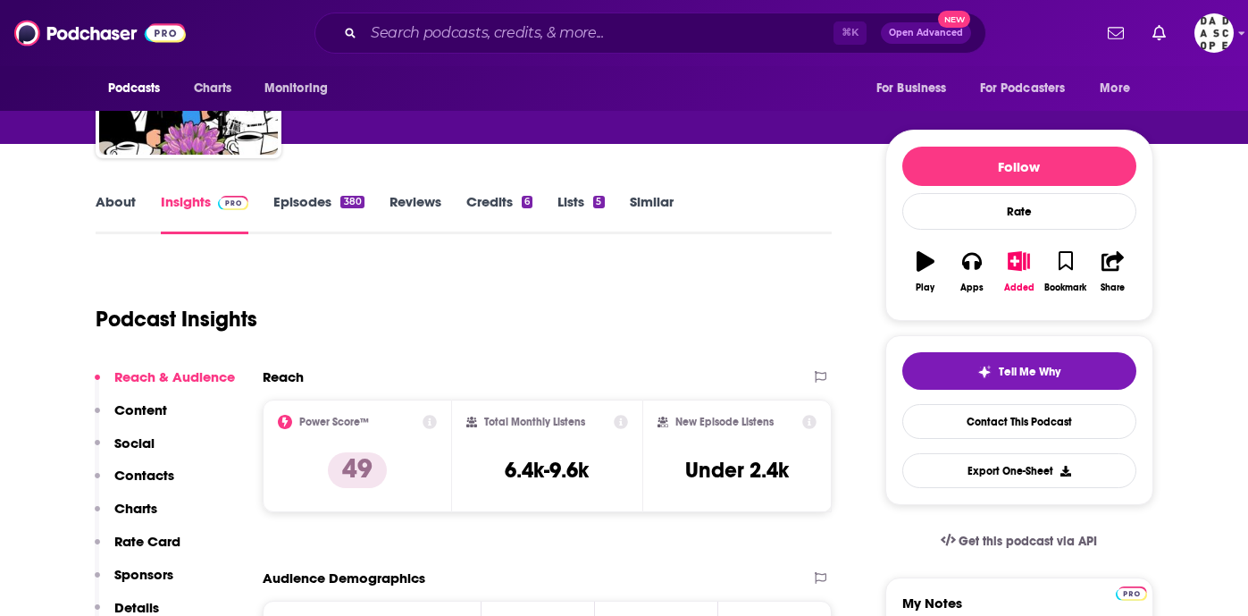
click at [311, 201] on link "Episodes 380" at bounding box center [318, 213] width 90 height 41
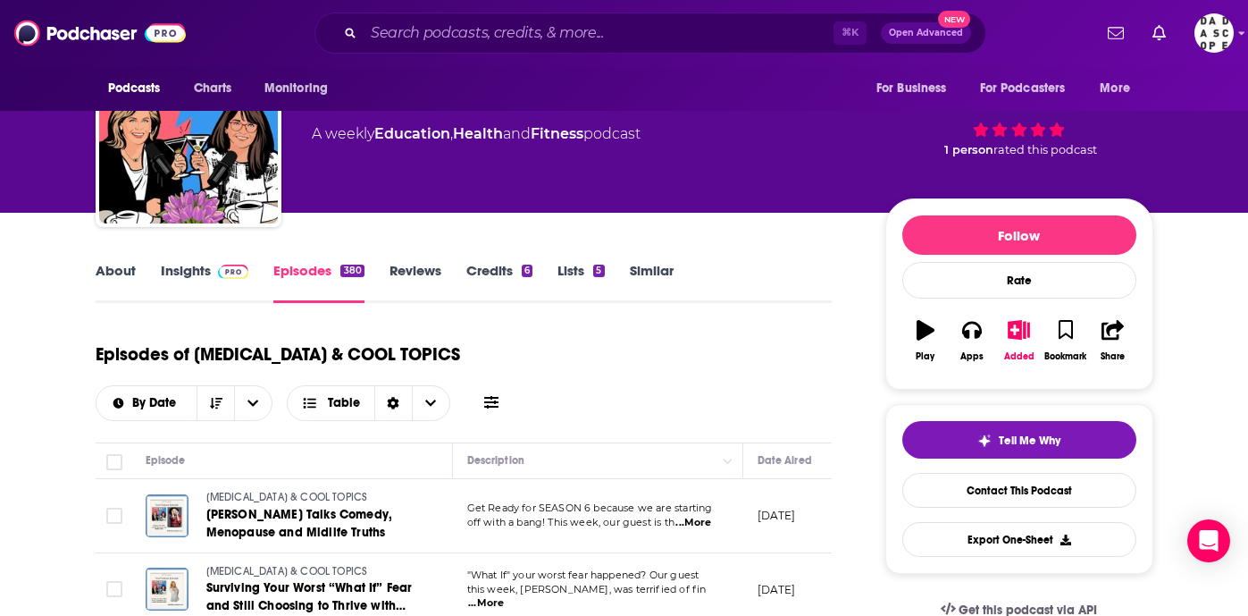
scroll to position [13, 0]
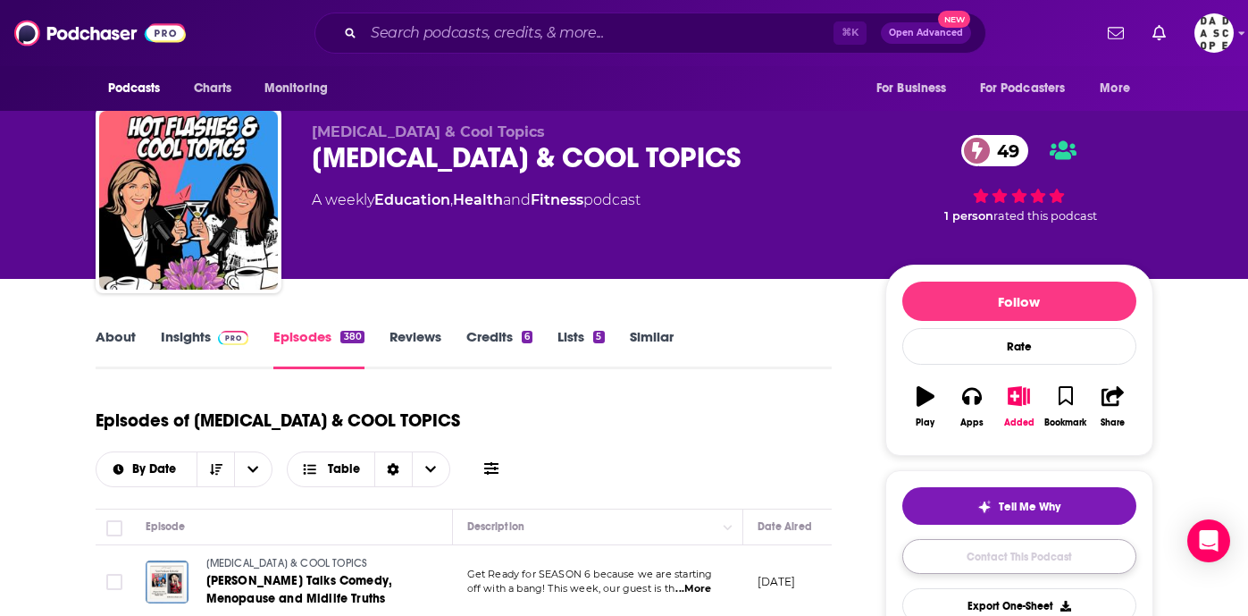
click at [1029, 569] on link "Contact This Podcast" at bounding box center [1019, 556] width 234 height 35
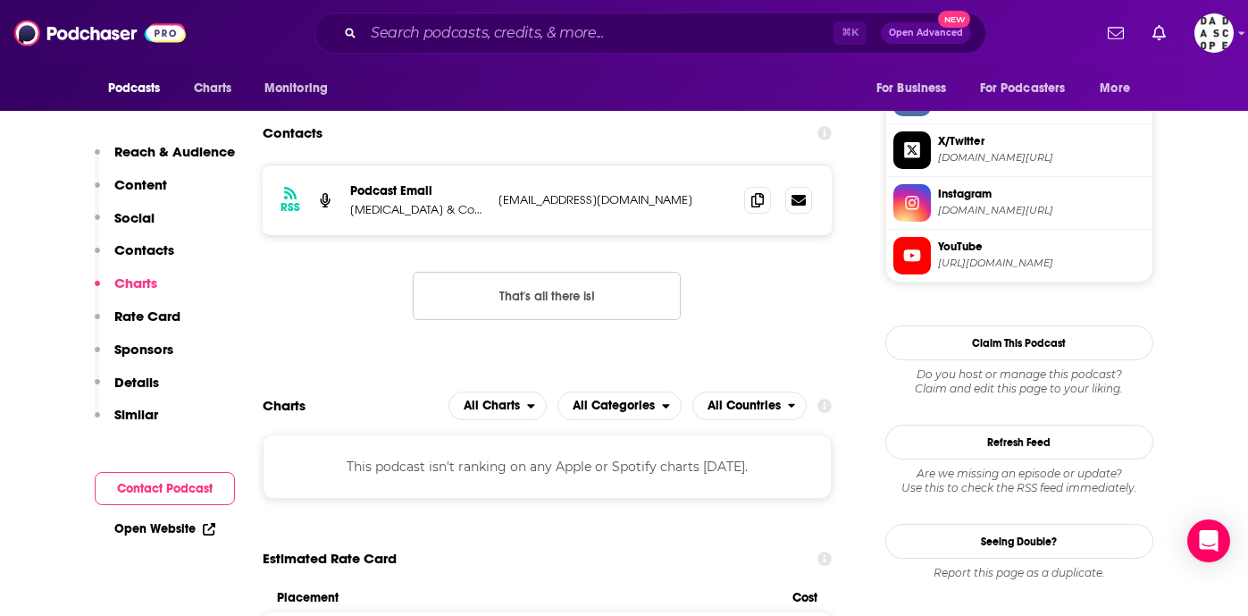
scroll to position [1686, 0]
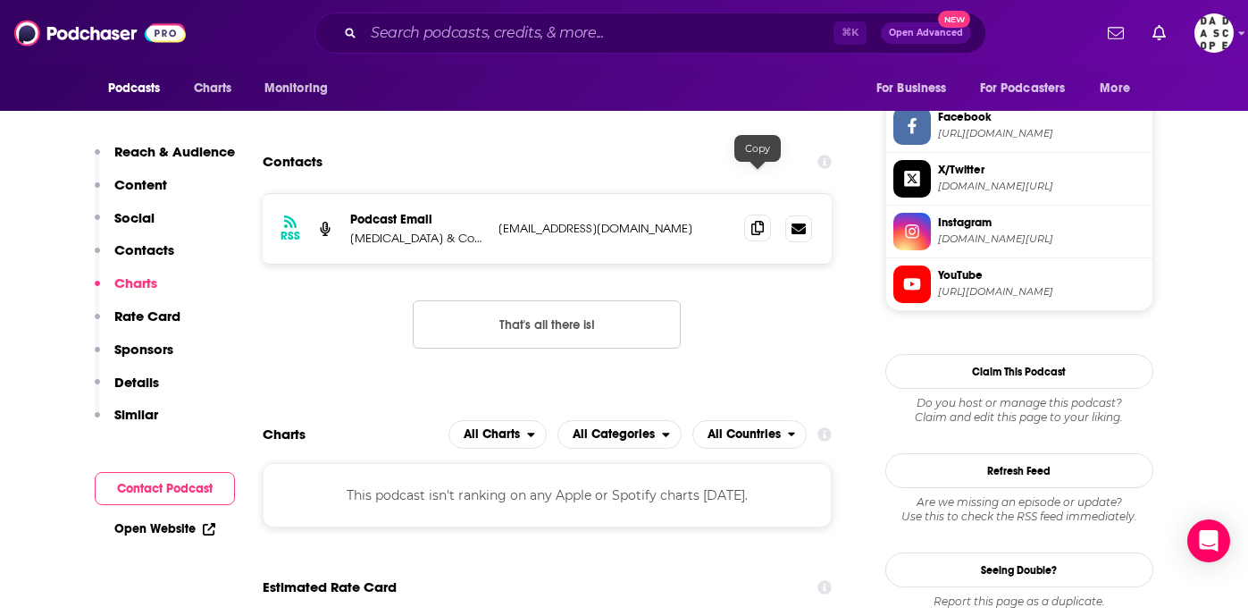
click at [759, 221] on icon at bounding box center [757, 228] width 13 height 14
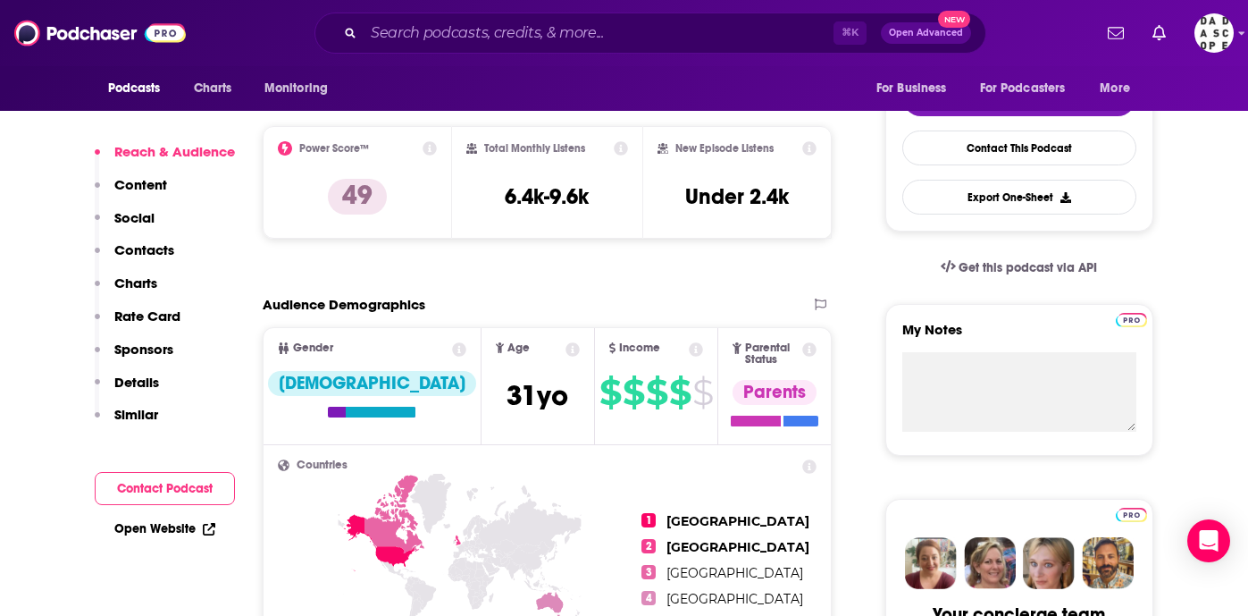
scroll to position [0, 0]
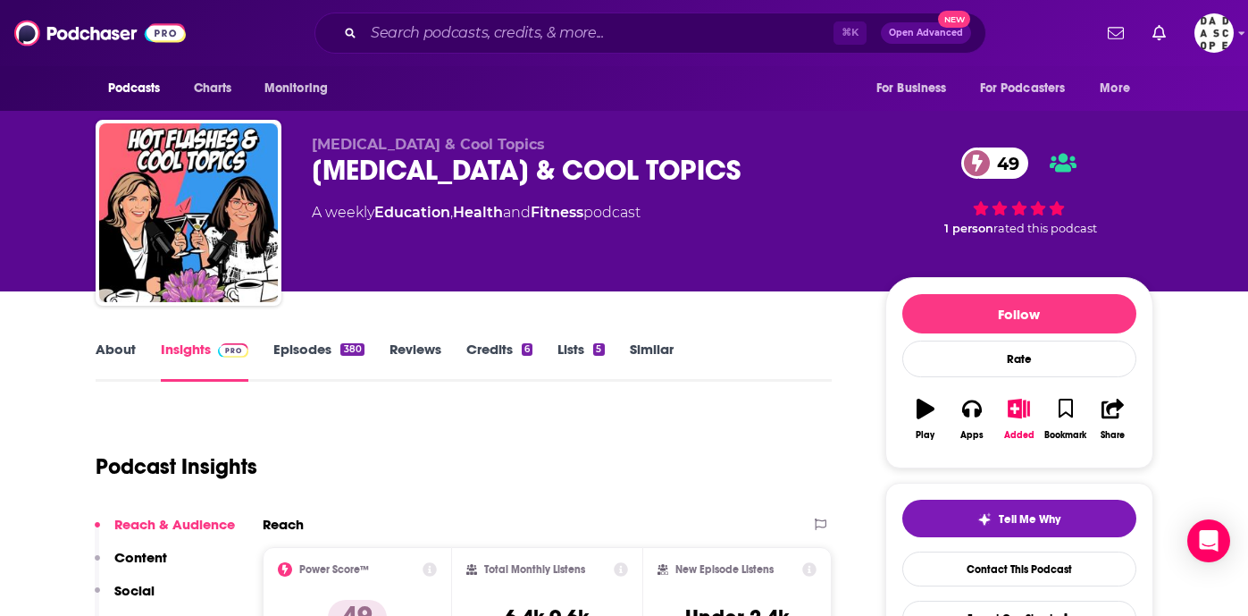
click at [116, 355] on link "About" at bounding box center [116, 360] width 40 height 41
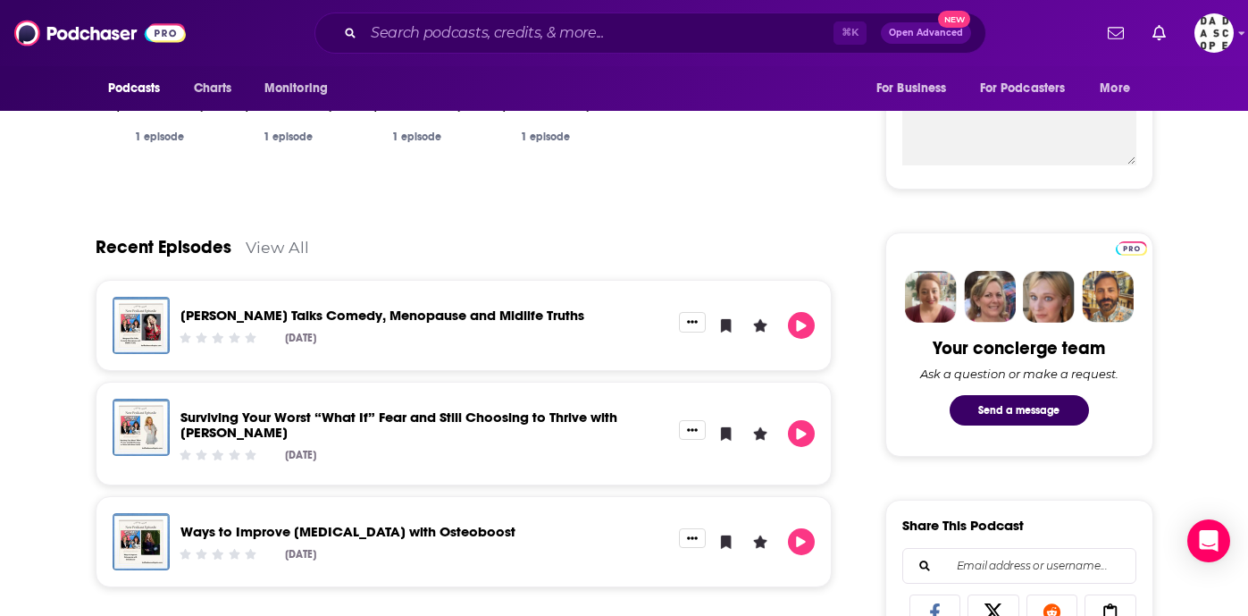
scroll to position [769, 0]
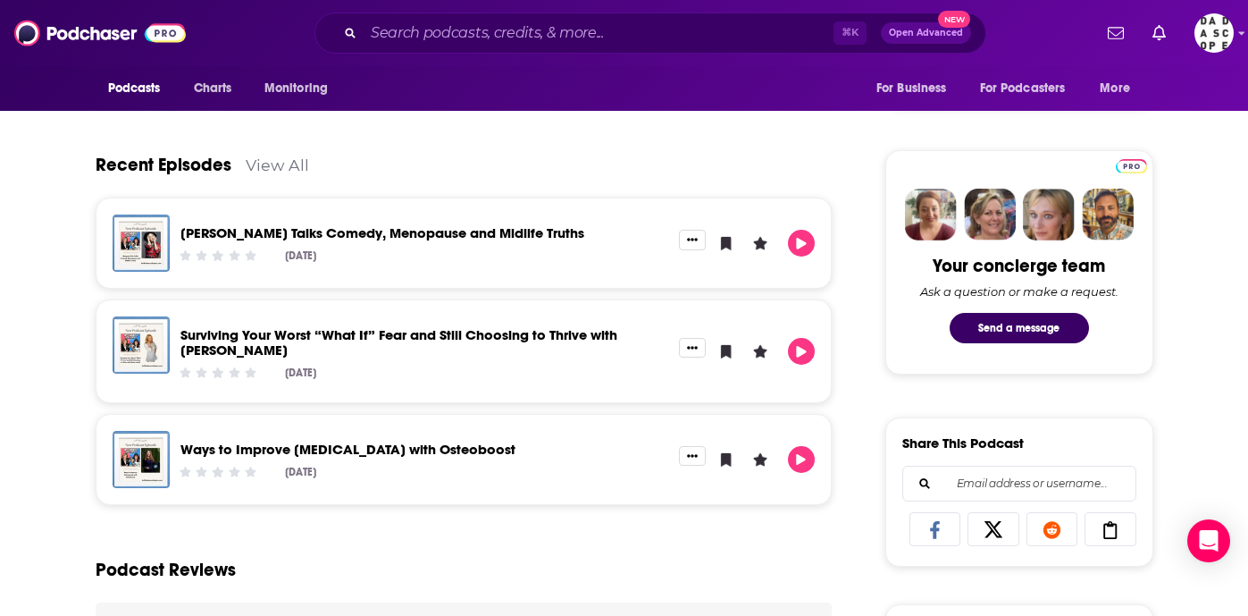
click at [526, 235] on link "Margaret Cho Talks Comedy, Menopause and Midlife Truths" at bounding box center [382, 232] width 404 height 17
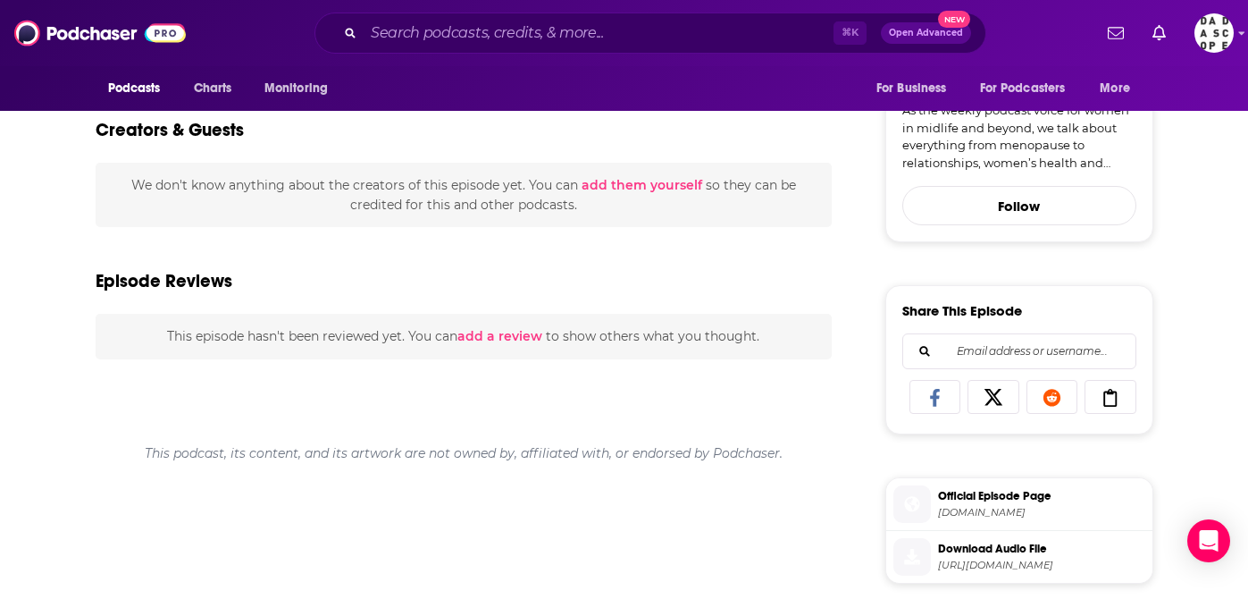
scroll to position [231, 0]
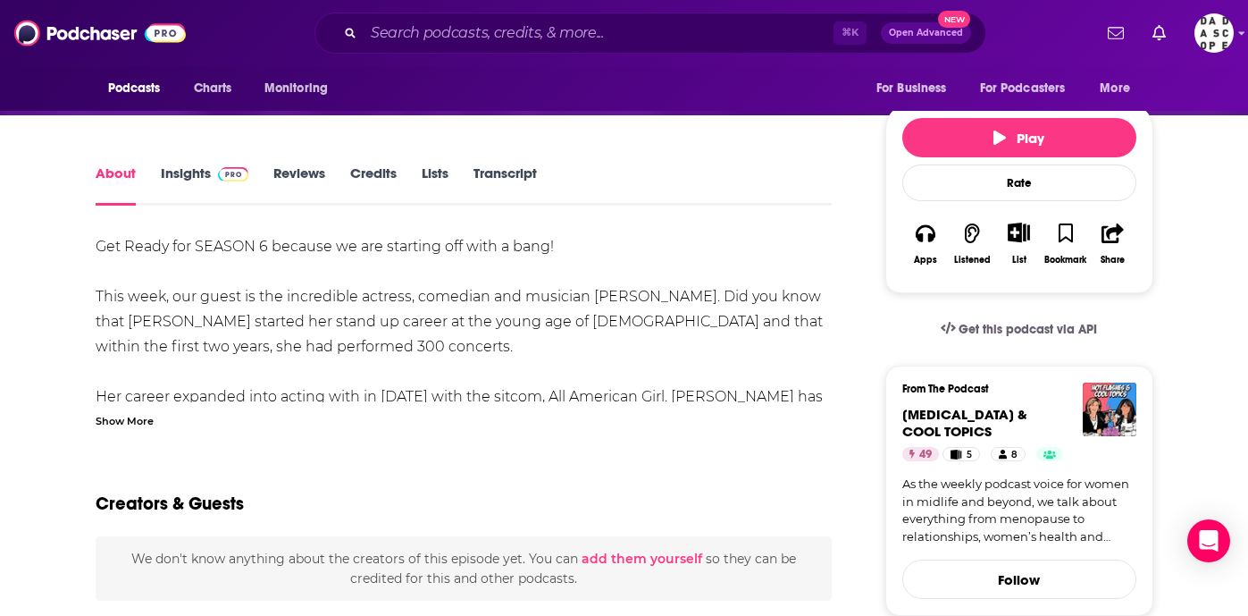
click at [148, 411] on div "Show More" at bounding box center [125, 419] width 58 height 17
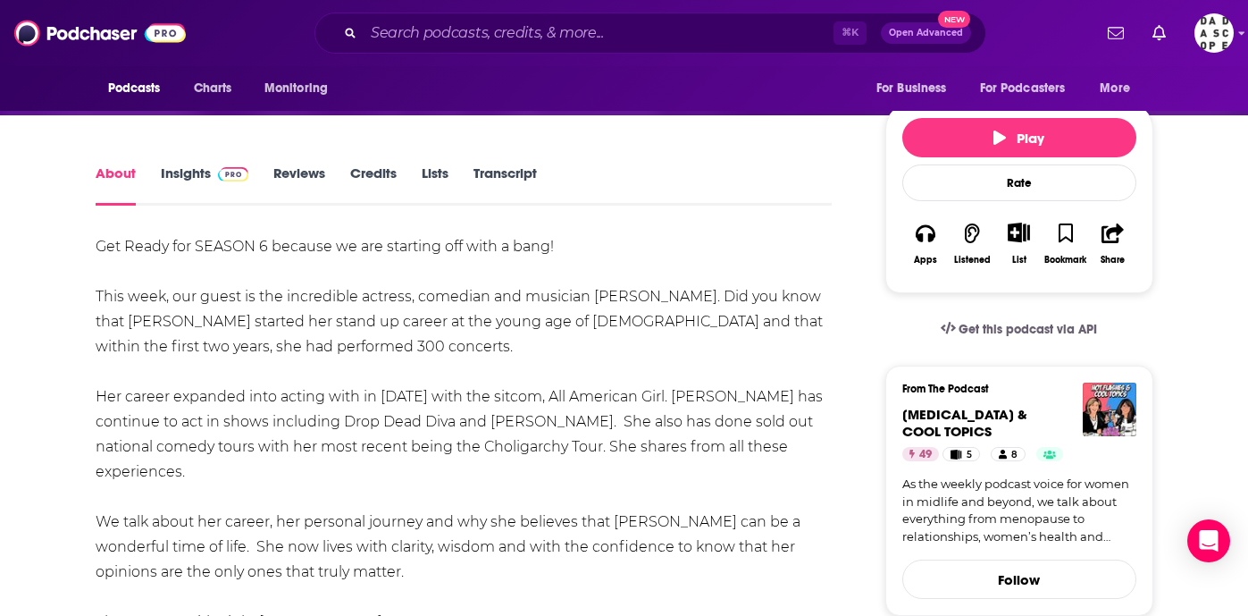
scroll to position [0, 0]
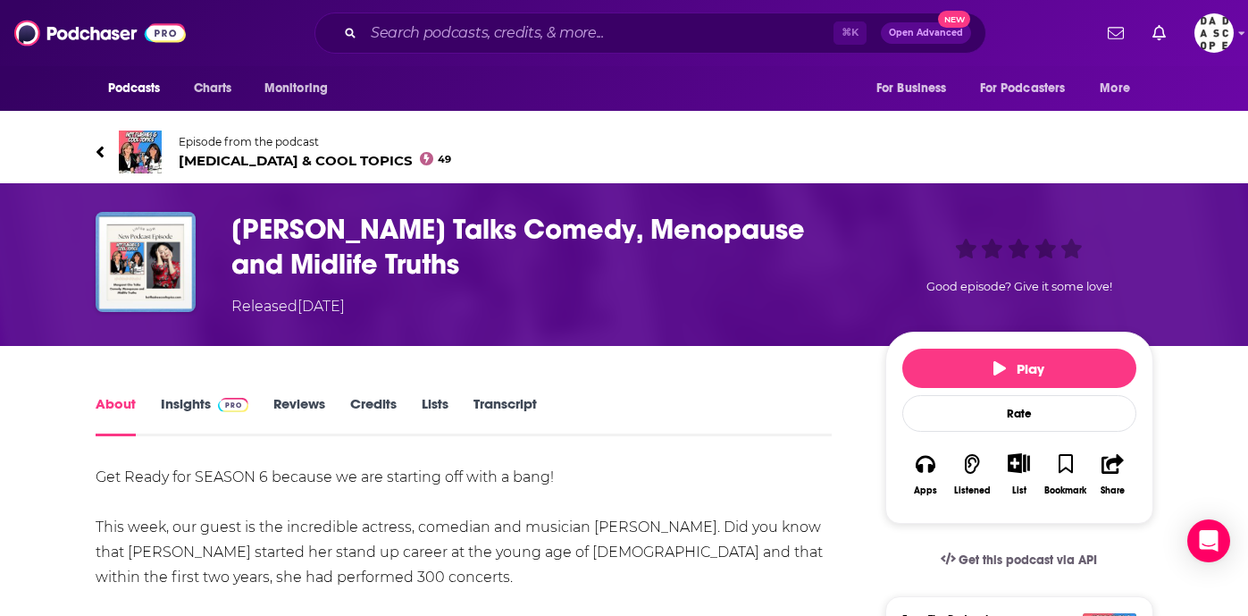
click at [352, 152] on span "HOT FLASHES & COOL TOPICS 49" at bounding box center [315, 160] width 273 height 17
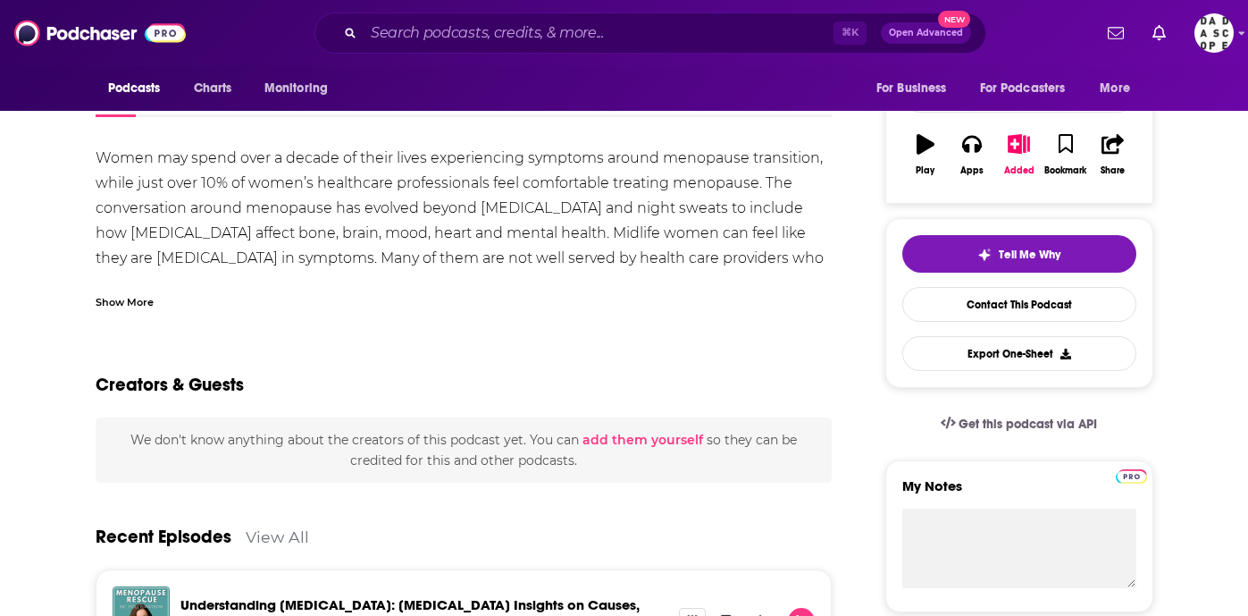
scroll to position [238, 0]
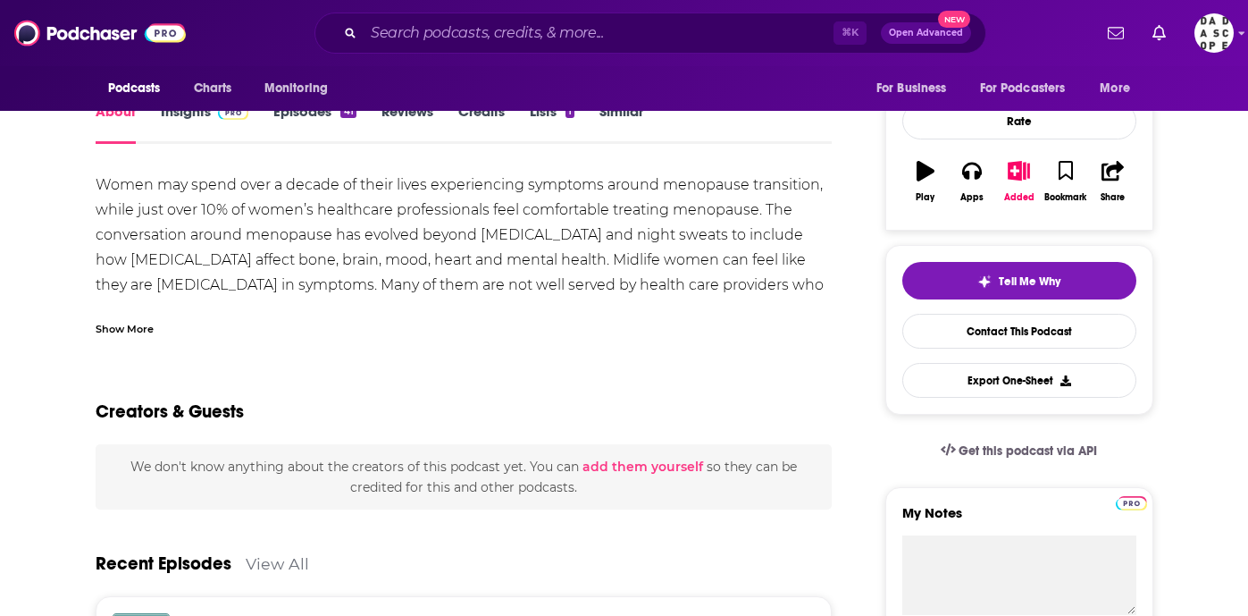
click at [284, 113] on link "Episodes 41" at bounding box center [314, 123] width 82 height 41
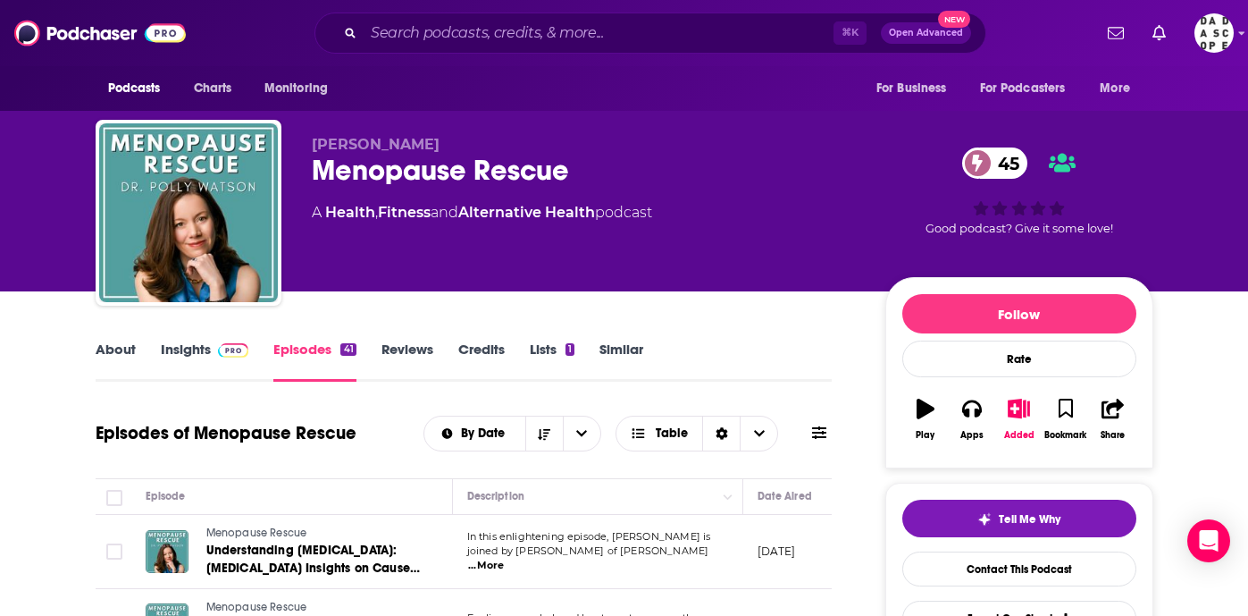
scroll to position [32, 0]
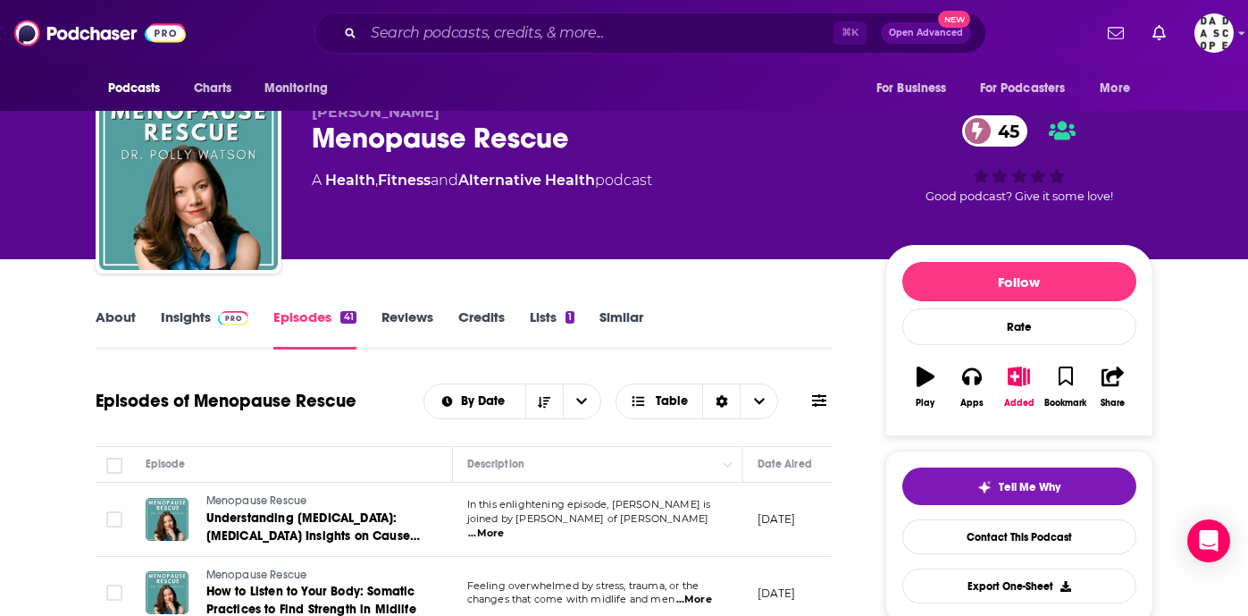
click at [223, 315] on img at bounding box center [233, 318] width 31 height 14
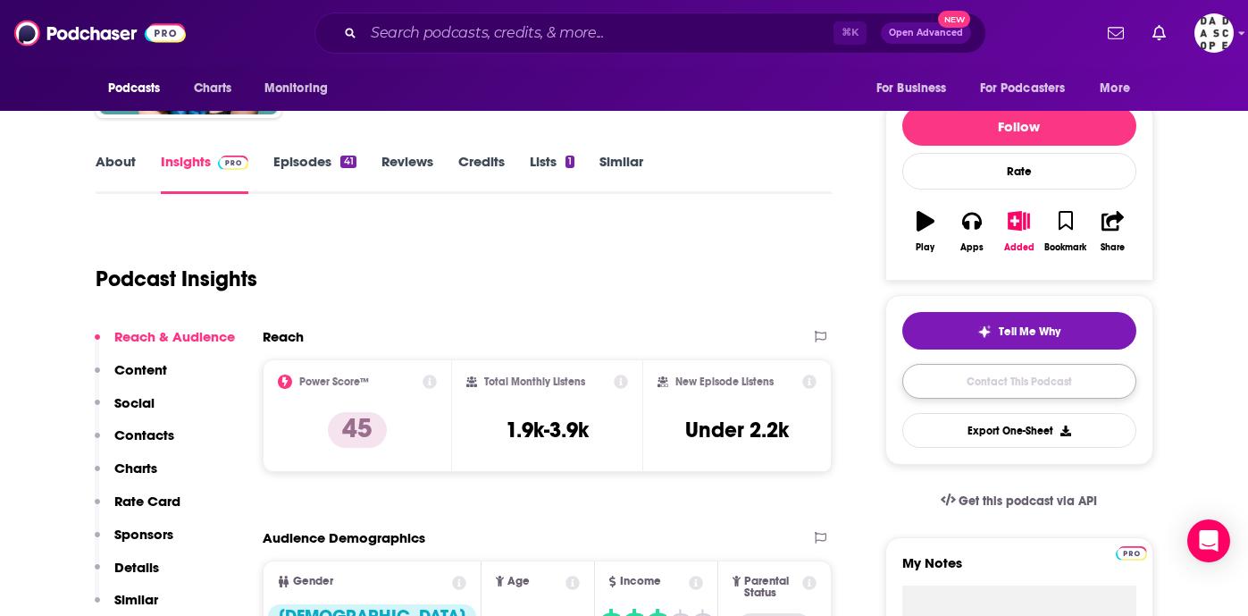
click at [1001, 376] on link "Contact This Podcast" at bounding box center [1019, 381] width 234 height 35
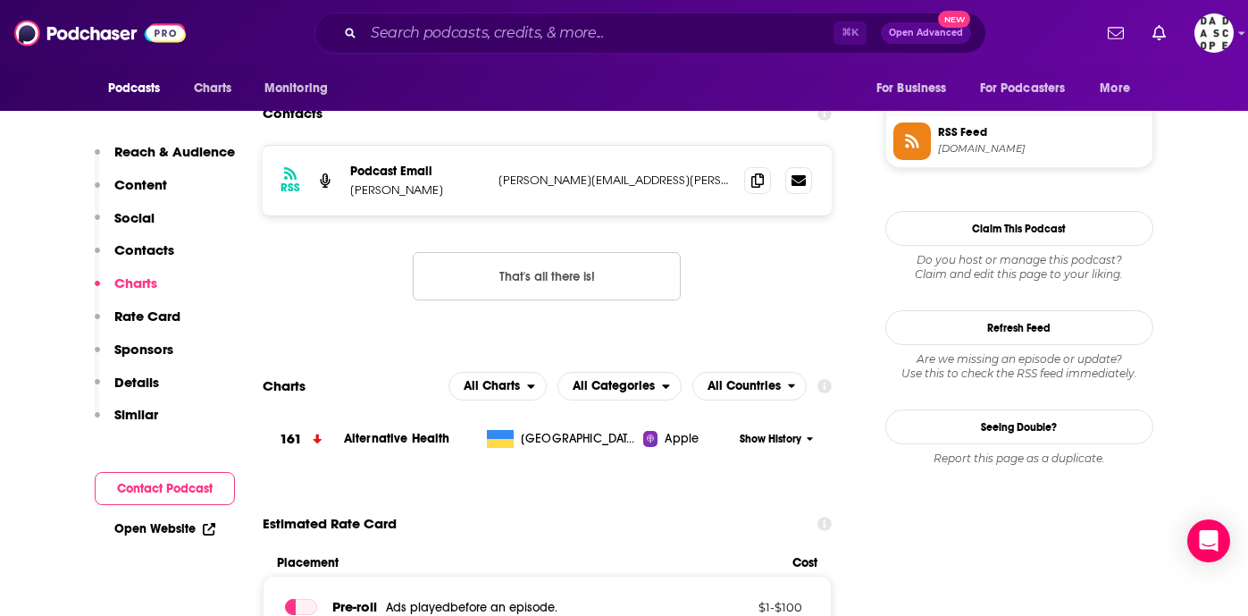
scroll to position [1471, 0]
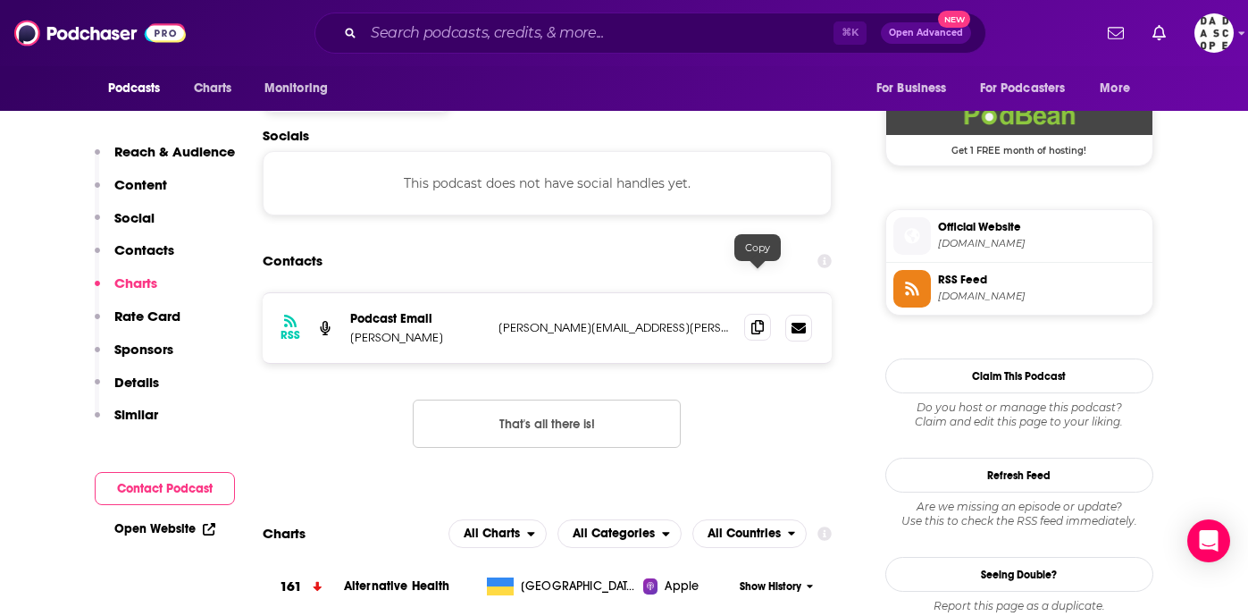
click at [748, 314] on span at bounding box center [757, 327] width 27 height 27
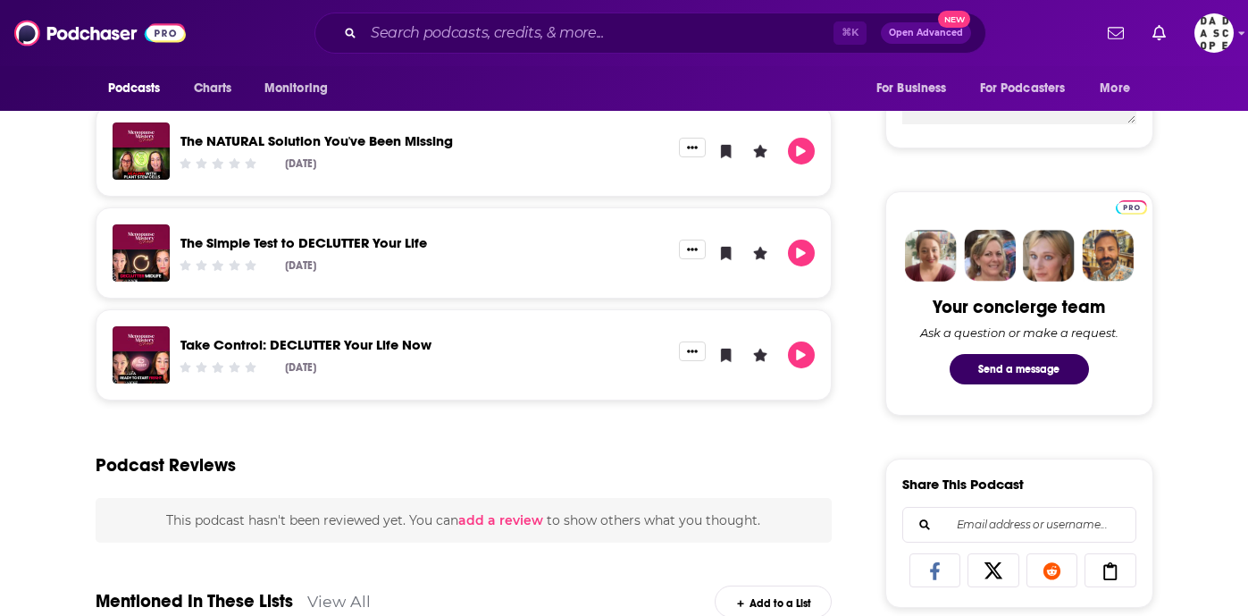
scroll to position [986, 0]
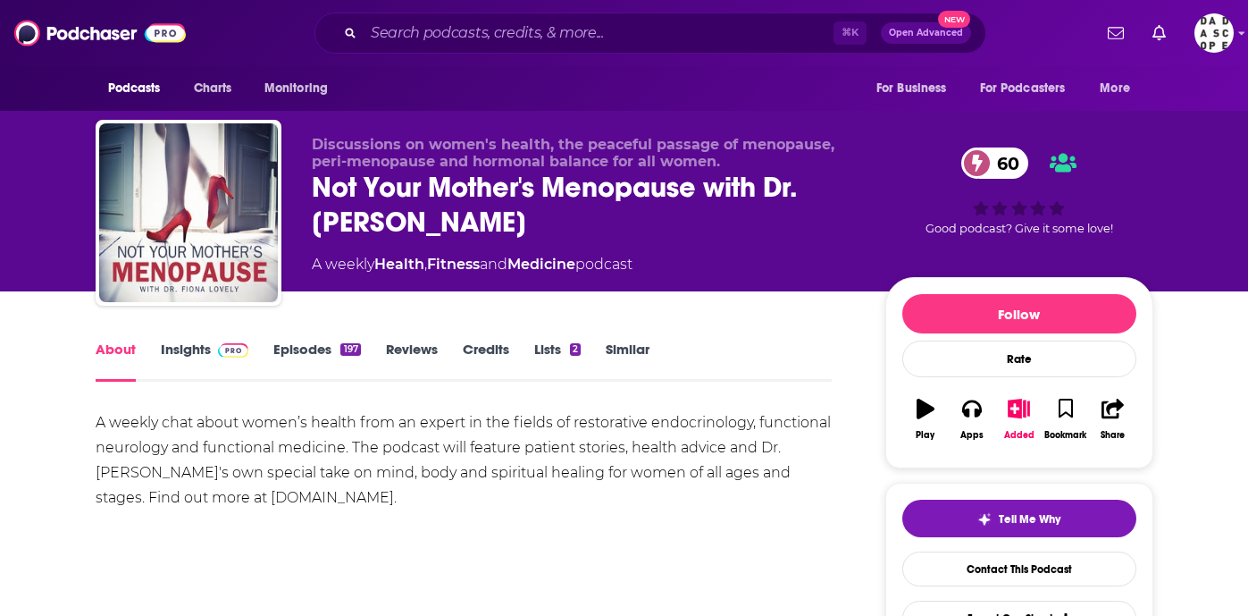
click at [307, 344] on link "Episodes 197" at bounding box center [316, 360] width 87 height 41
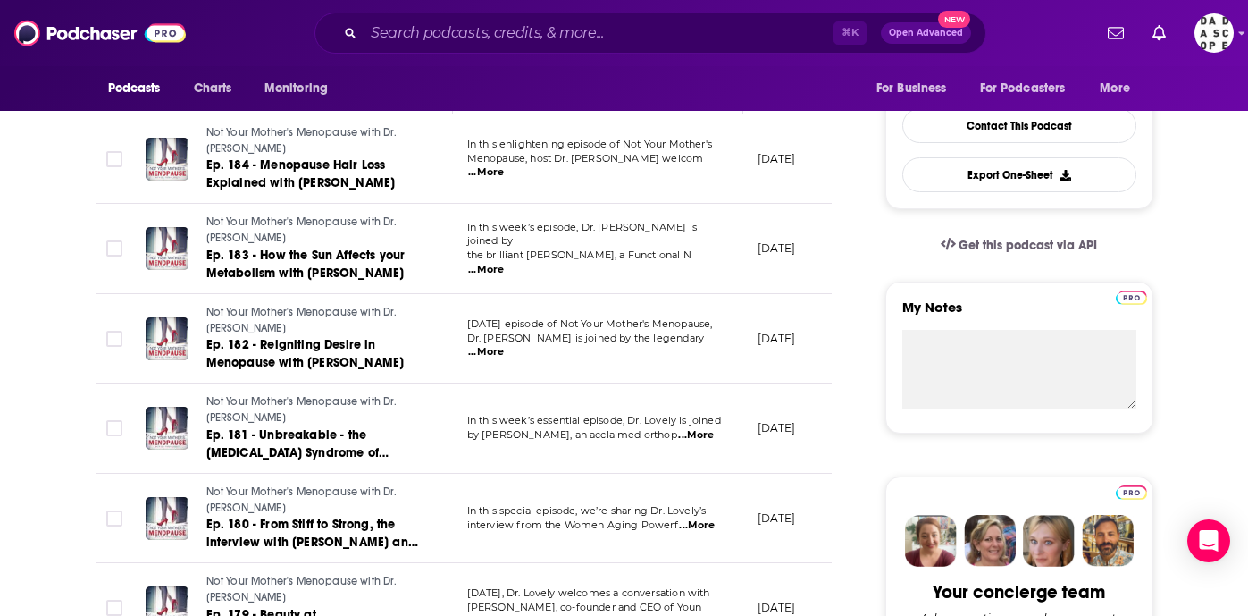
scroll to position [70, 0]
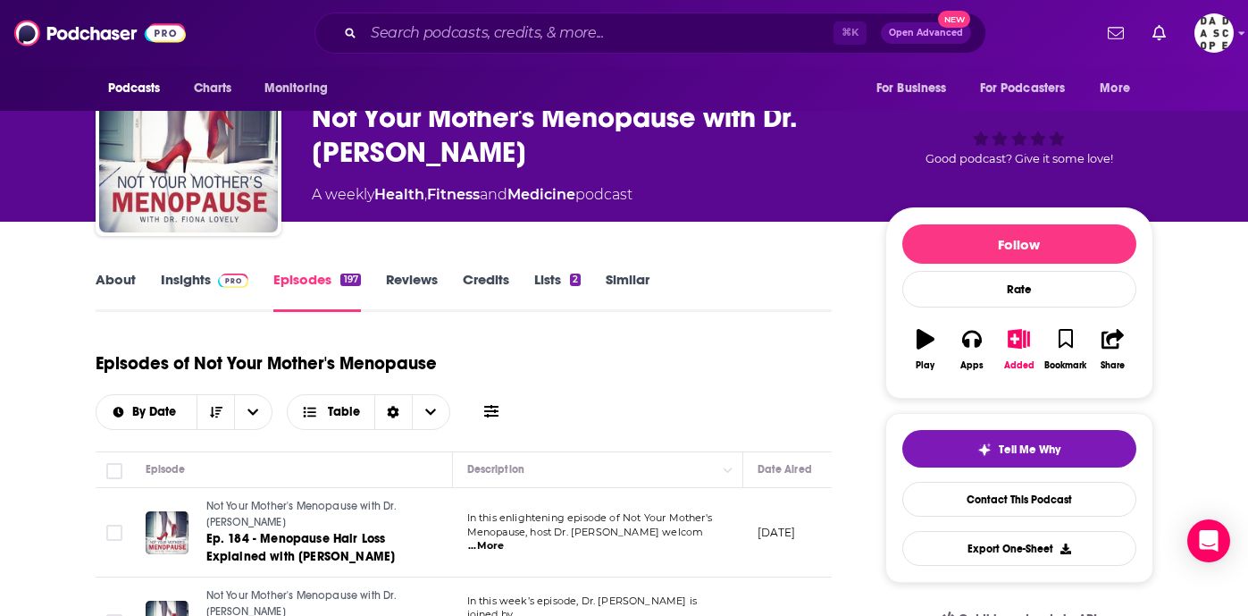
click at [199, 285] on link "Insights" at bounding box center [205, 291] width 88 height 41
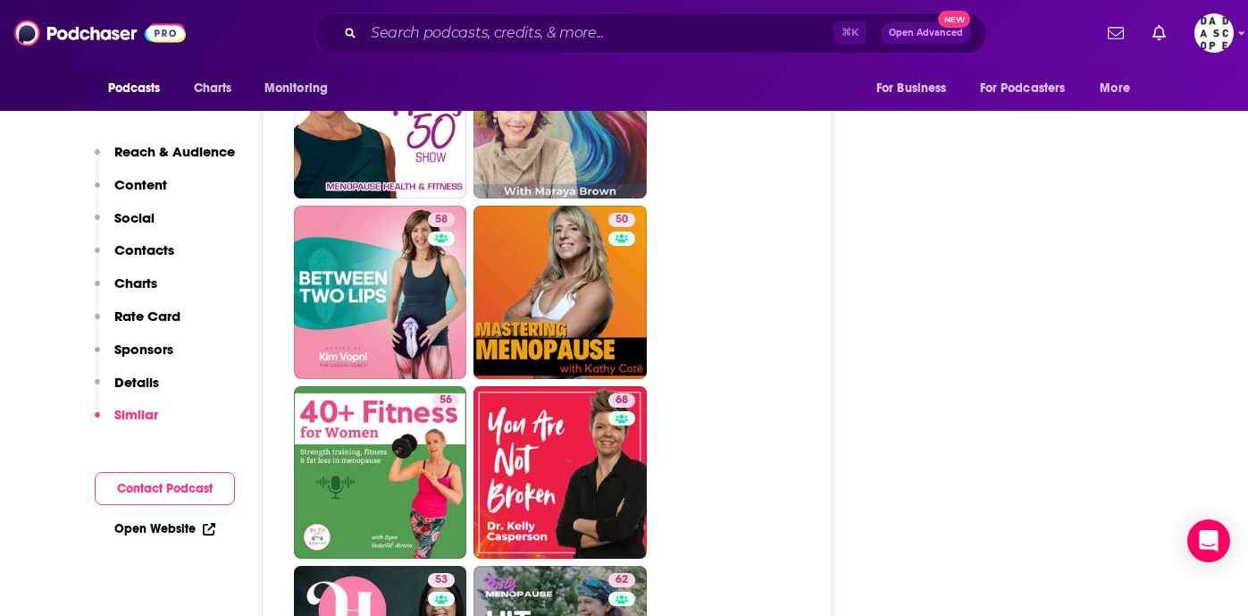
scroll to position [4838, 0]
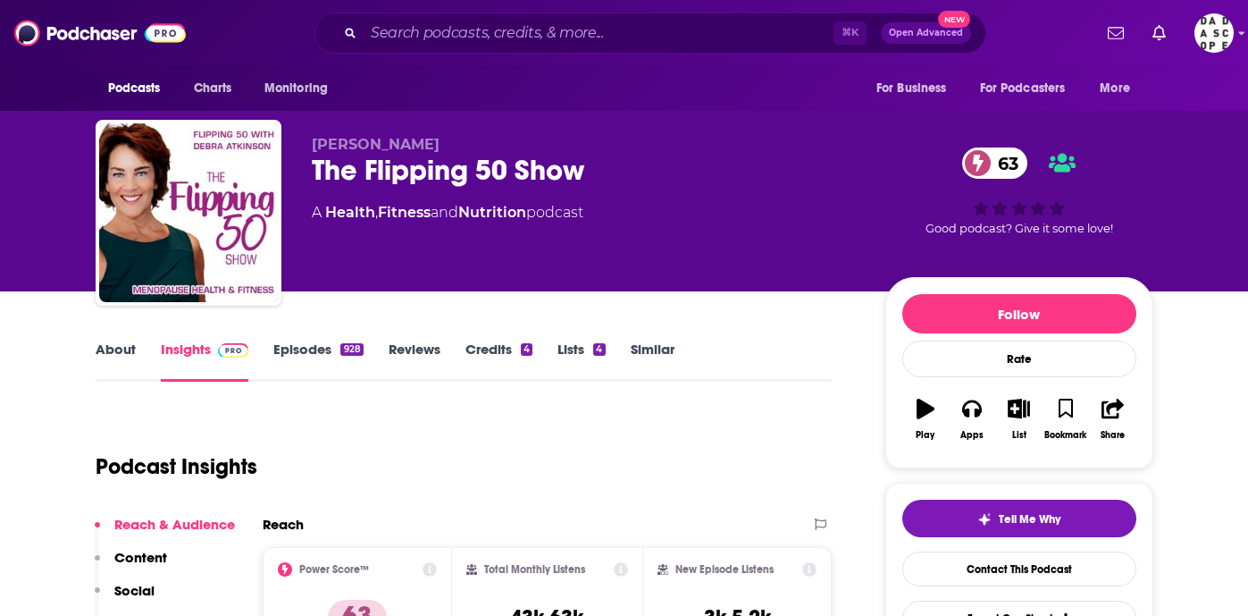
click at [315, 353] on link "Episodes 928" at bounding box center [317, 360] width 89 height 41
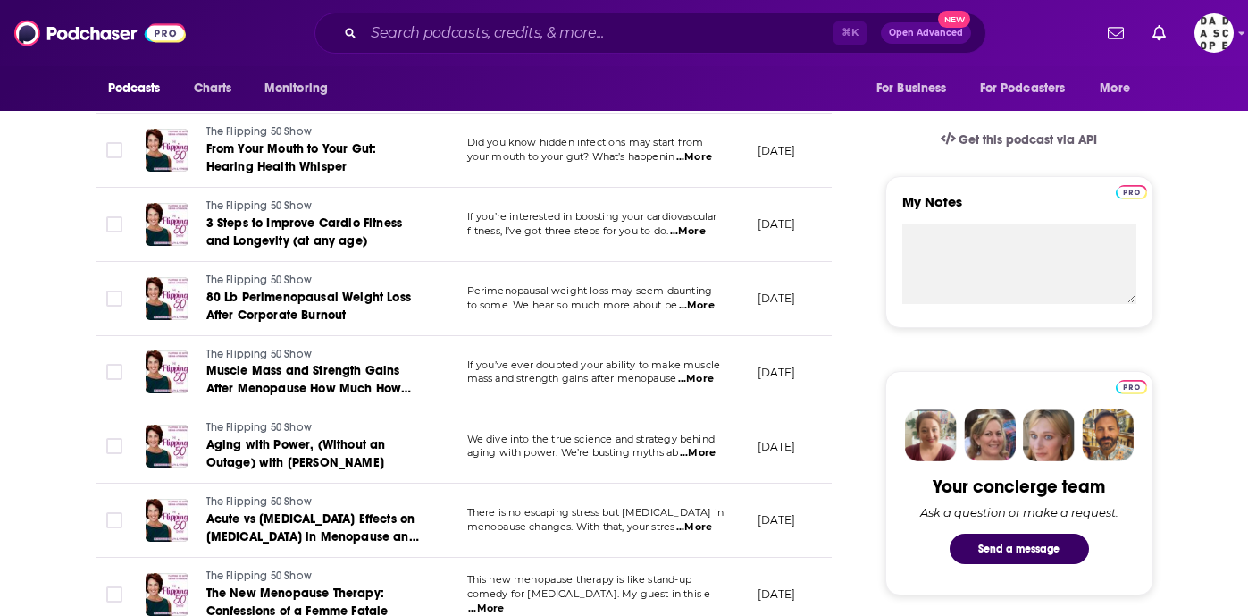
scroll to position [586, 0]
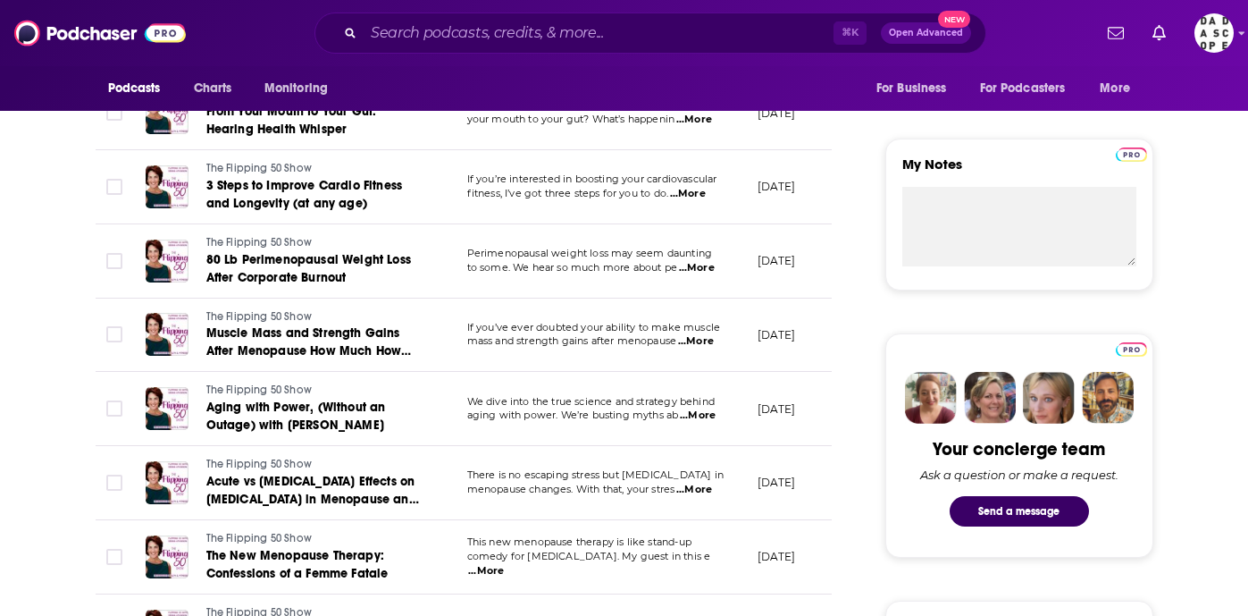
click at [697, 415] on span "...More" at bounding box center [698, 415] width 36 height 14
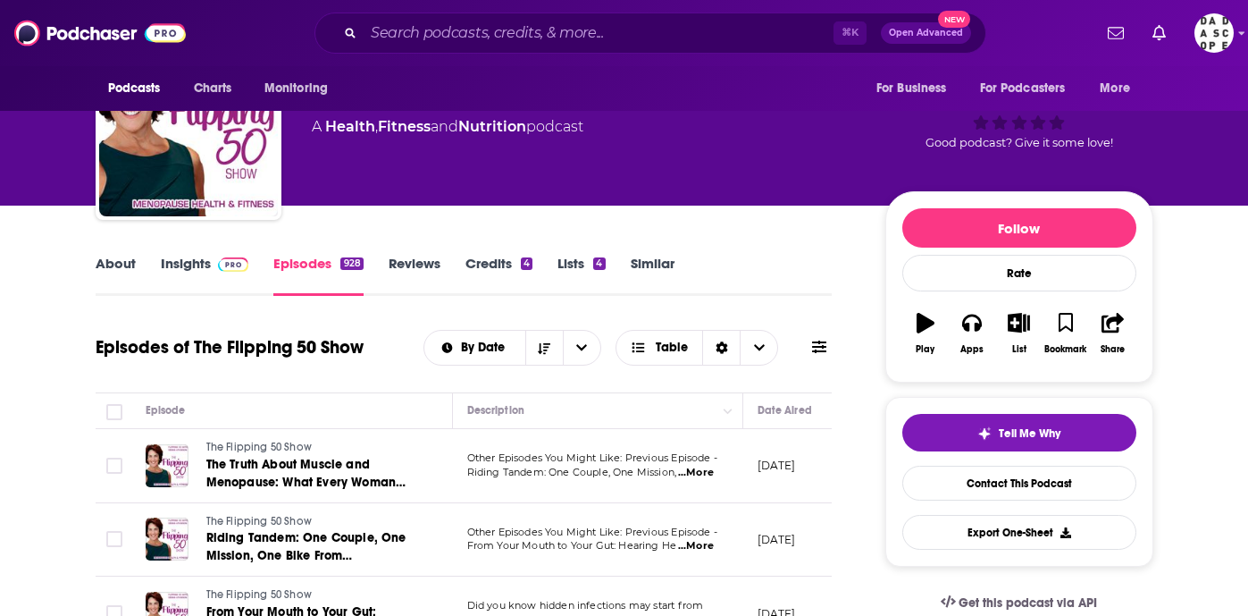
scroll to position [69, 0]
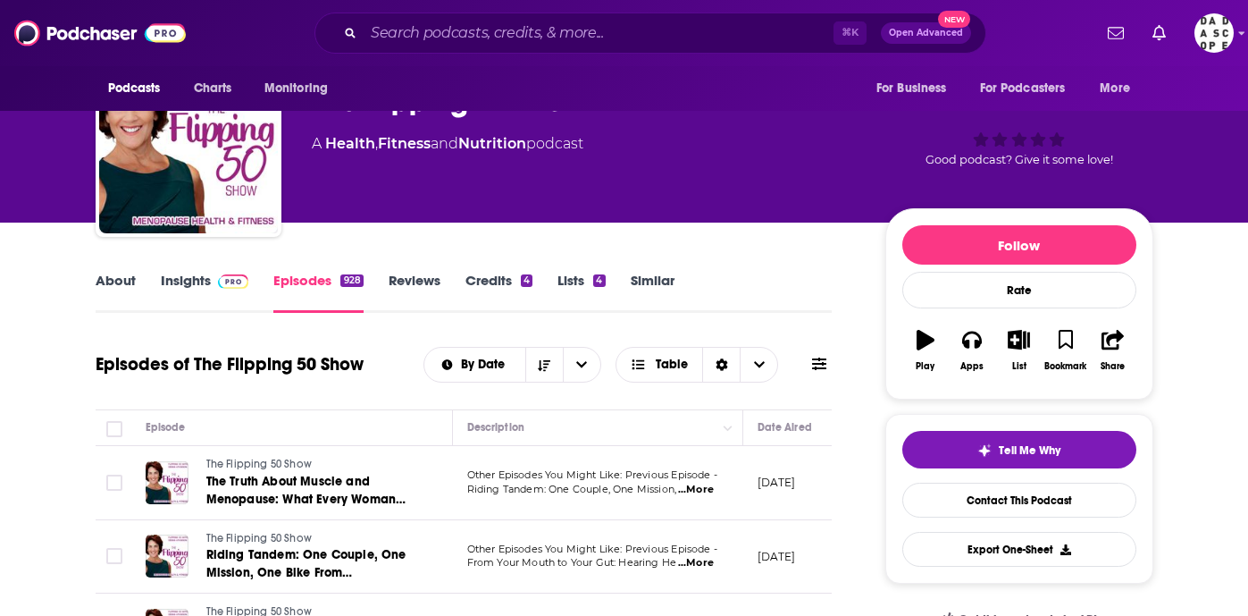
click at [202, 283] on link "Insights" at bounding box center [205, 292] width 88 height 41
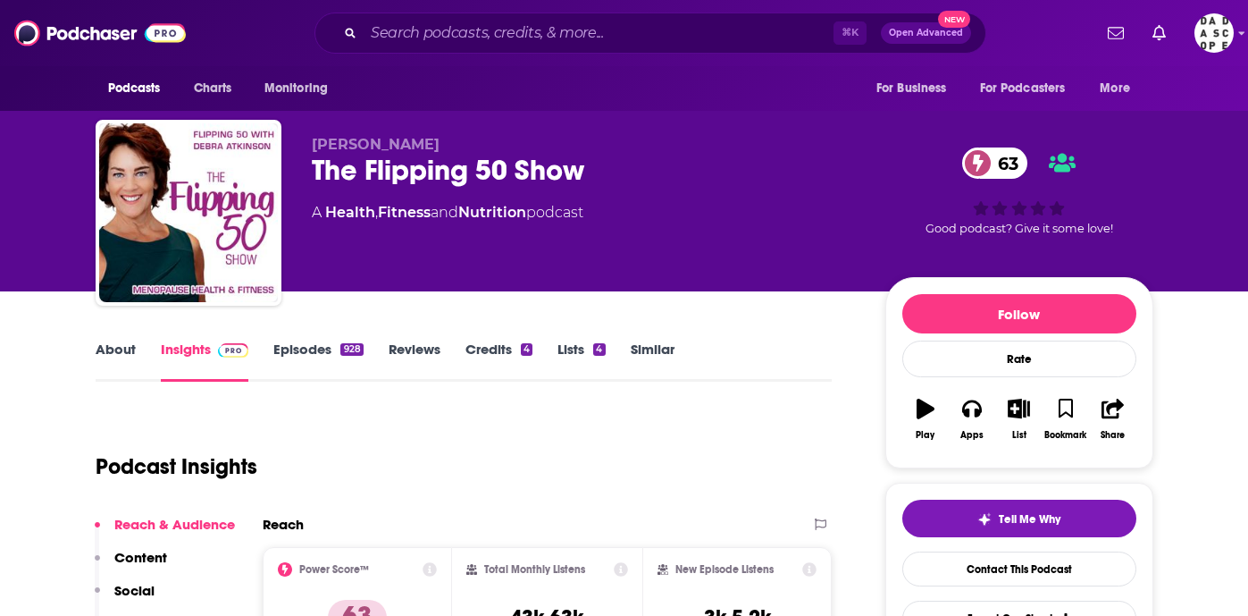
scroll to position [38, 0]
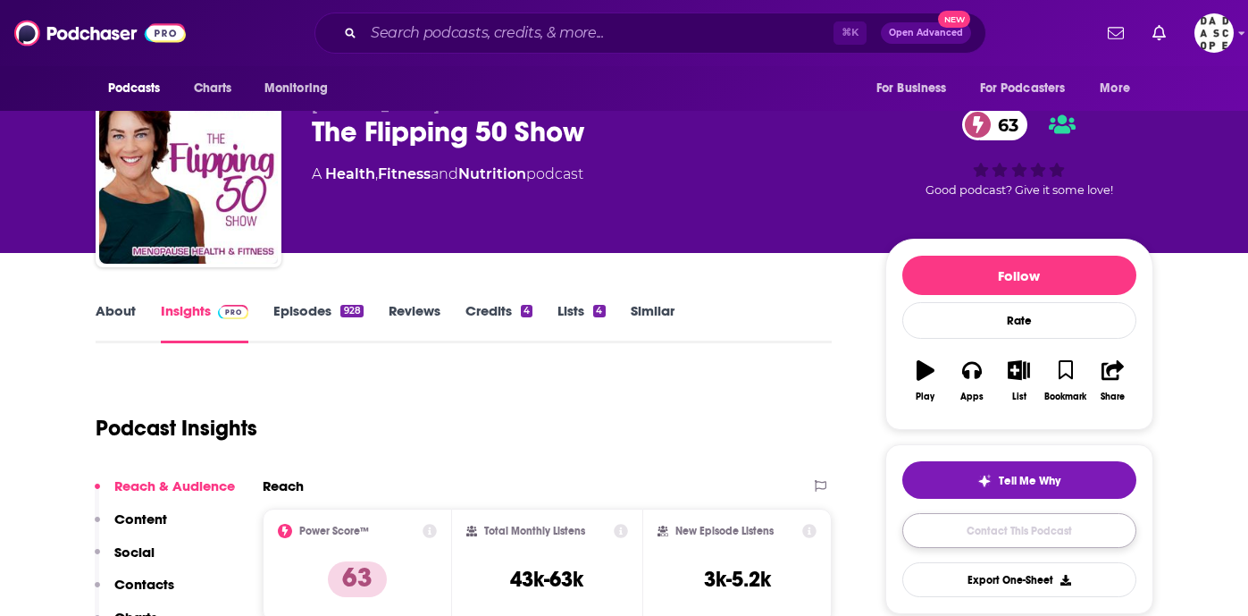
click at [1010, 541] on link "Contact This Podcast" at bounding box center [1019, 530] width 234 height 35
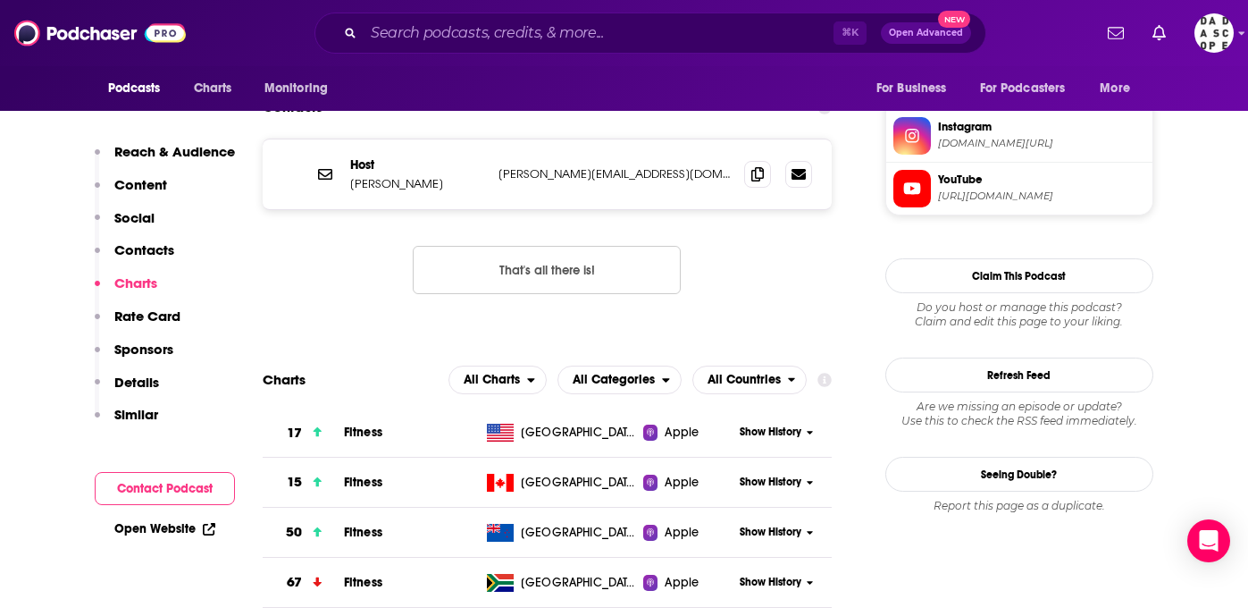
scroll to position [1607, 0]
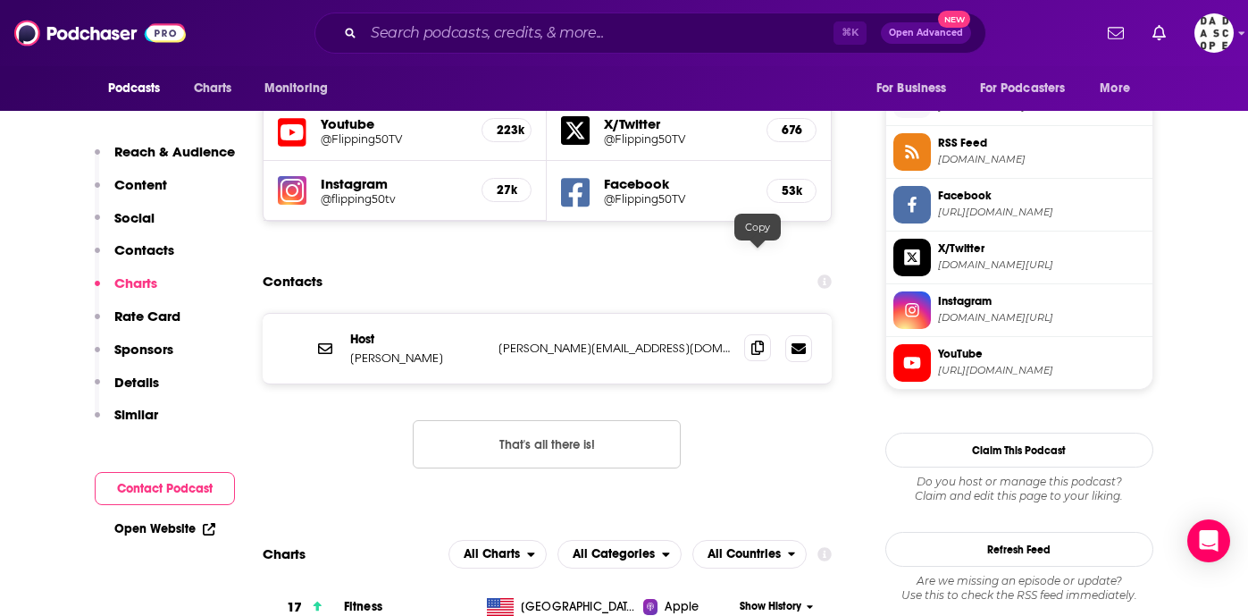
click at [754, 340] on icon at bounding box center [757, 347] width 13 height 14
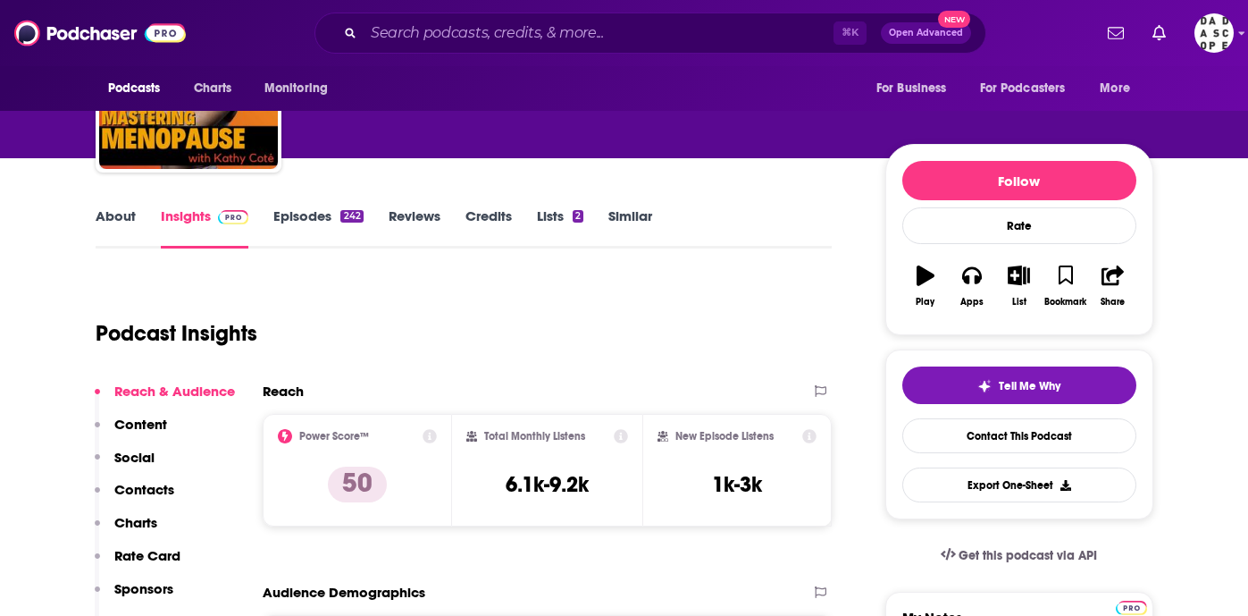
scroll to position [166, 0]
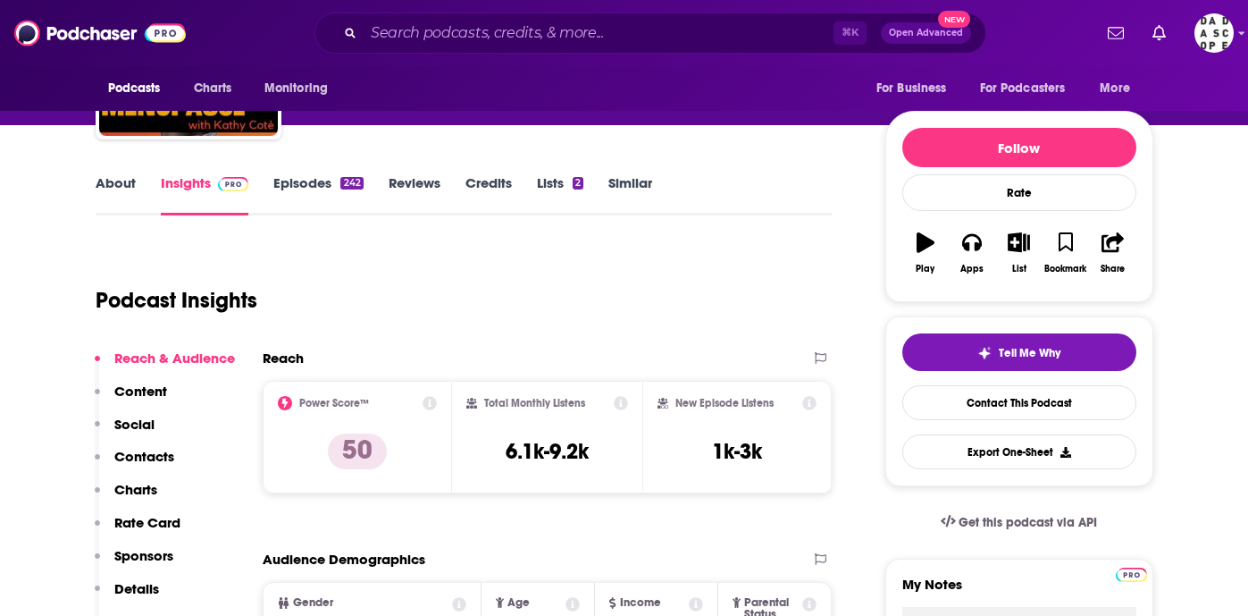
click at [322, 182] on link "Episodes 242" at bounding box center [317, 194] width 89 height 41
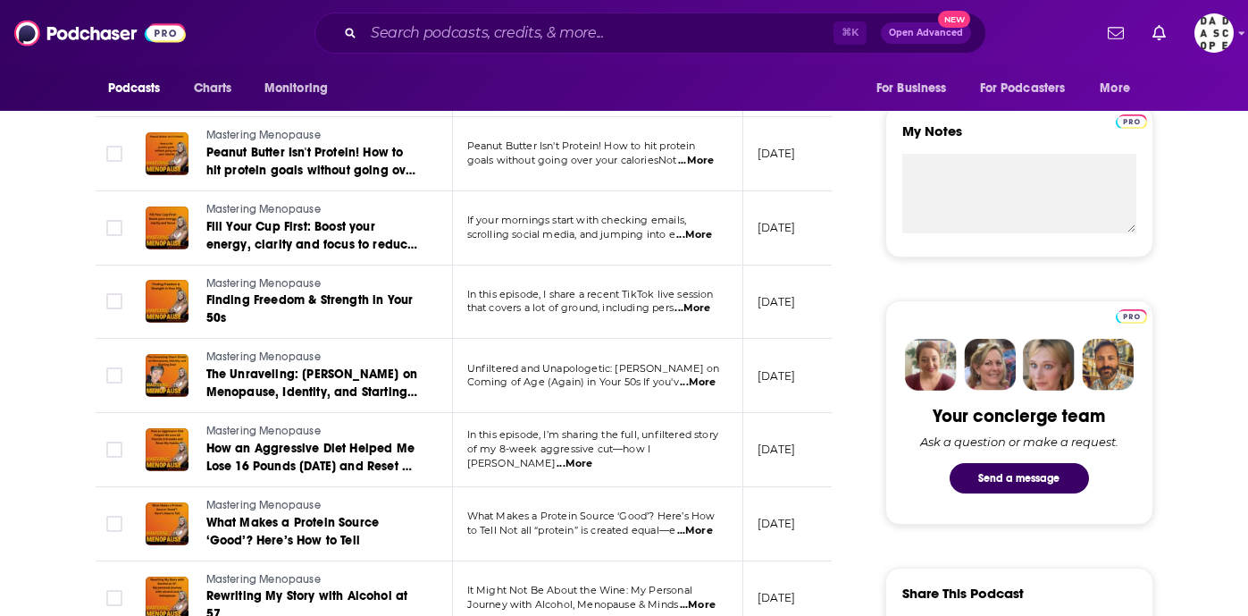
scroll to position [826, 0]
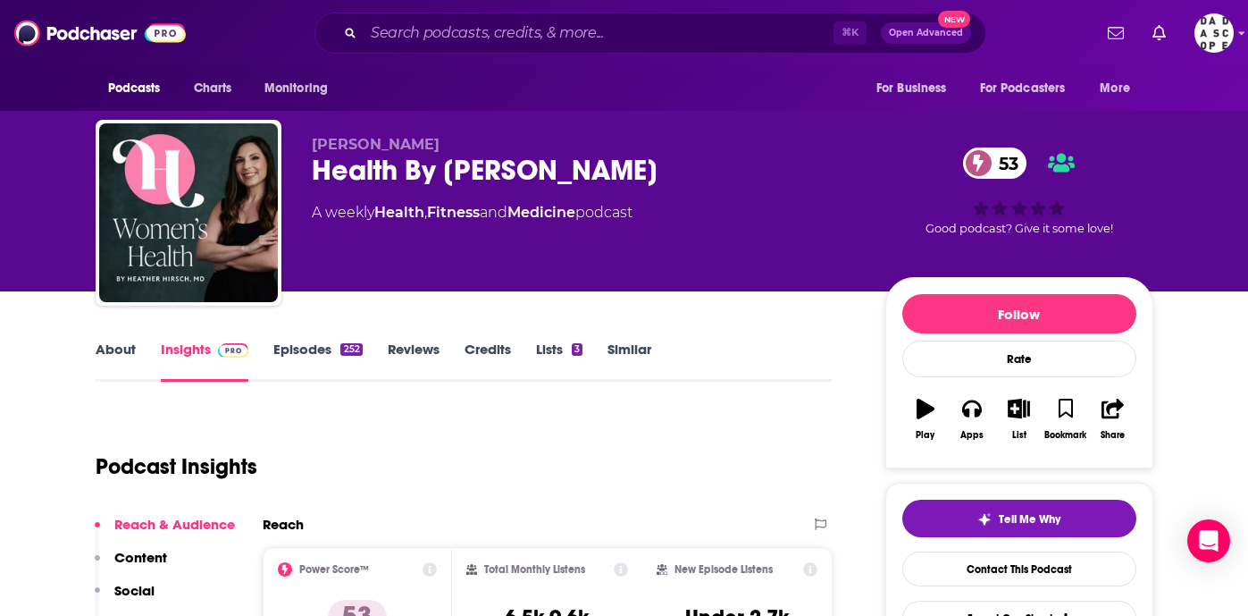
click at [317, 360] on link "Episodes 252" at bounding box center [317, 360] width 88 height 41
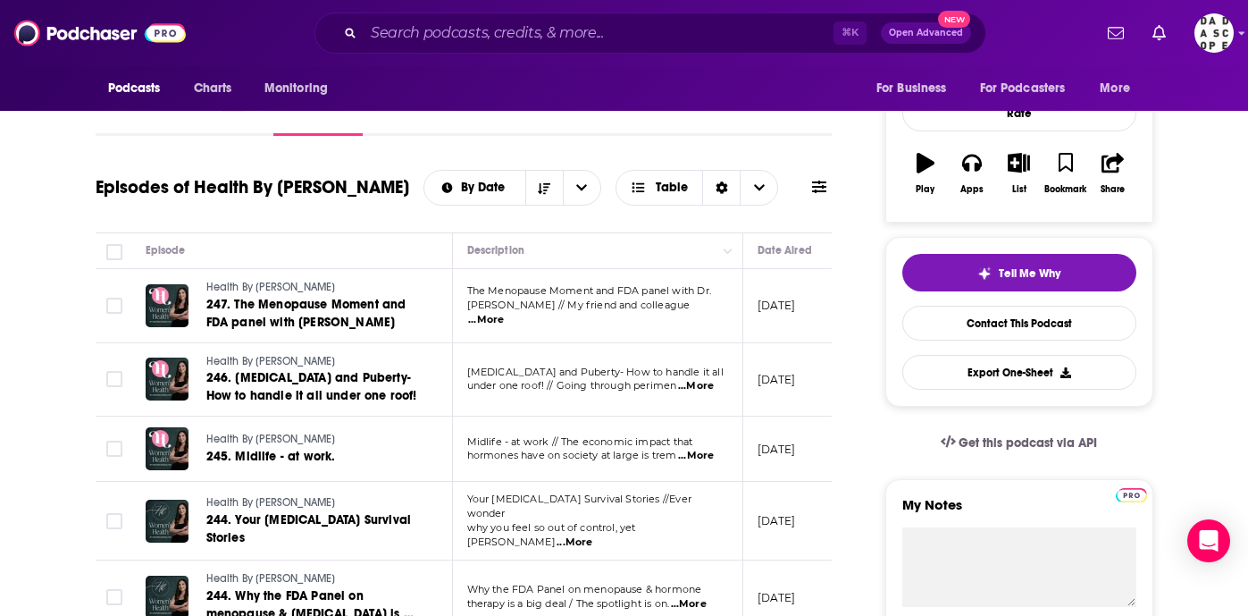
scroll to position [94, 0]
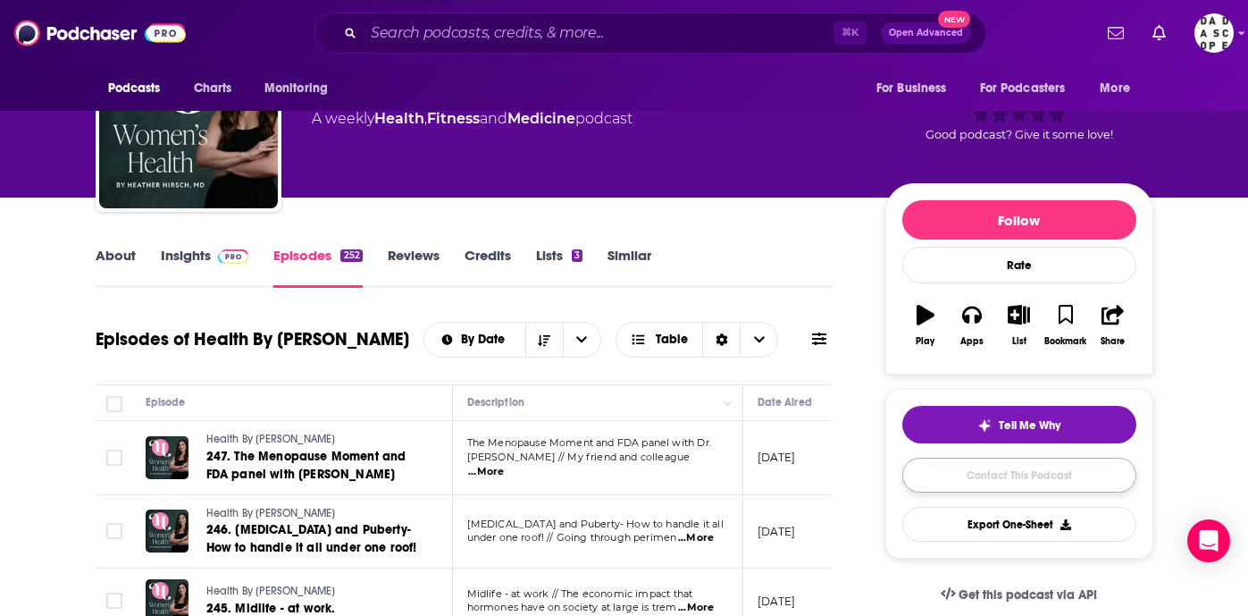
click at [1016, 474] on link "Contact This Podcast" at bounding box center [1019, 474] width 234 height 35
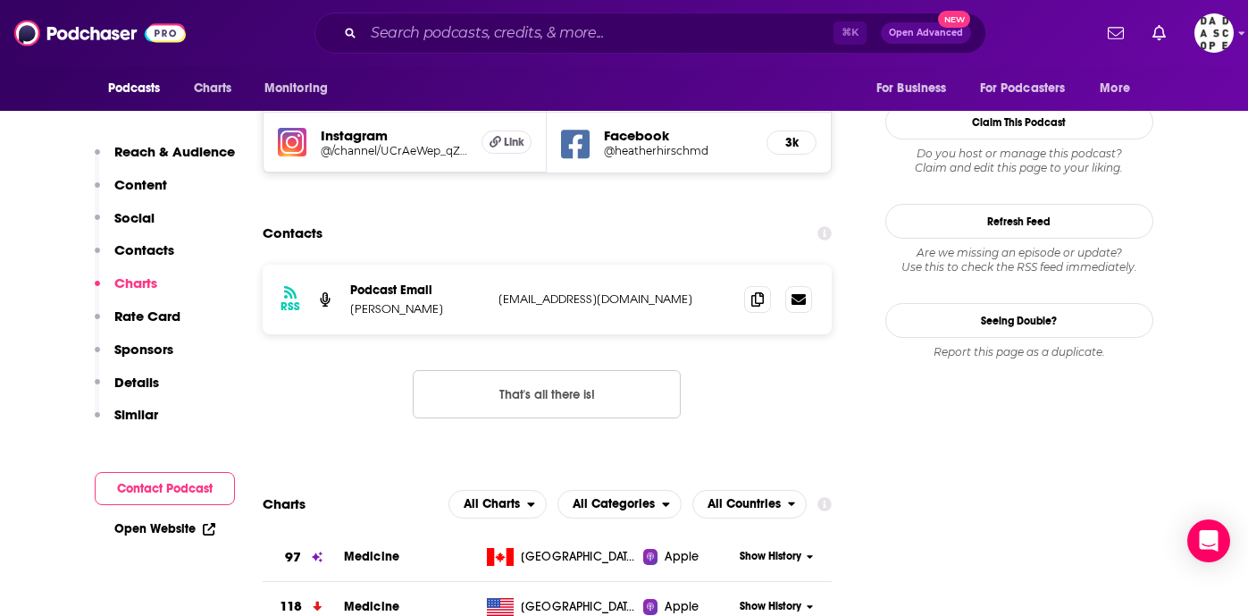
scroll to position [1626, 0]
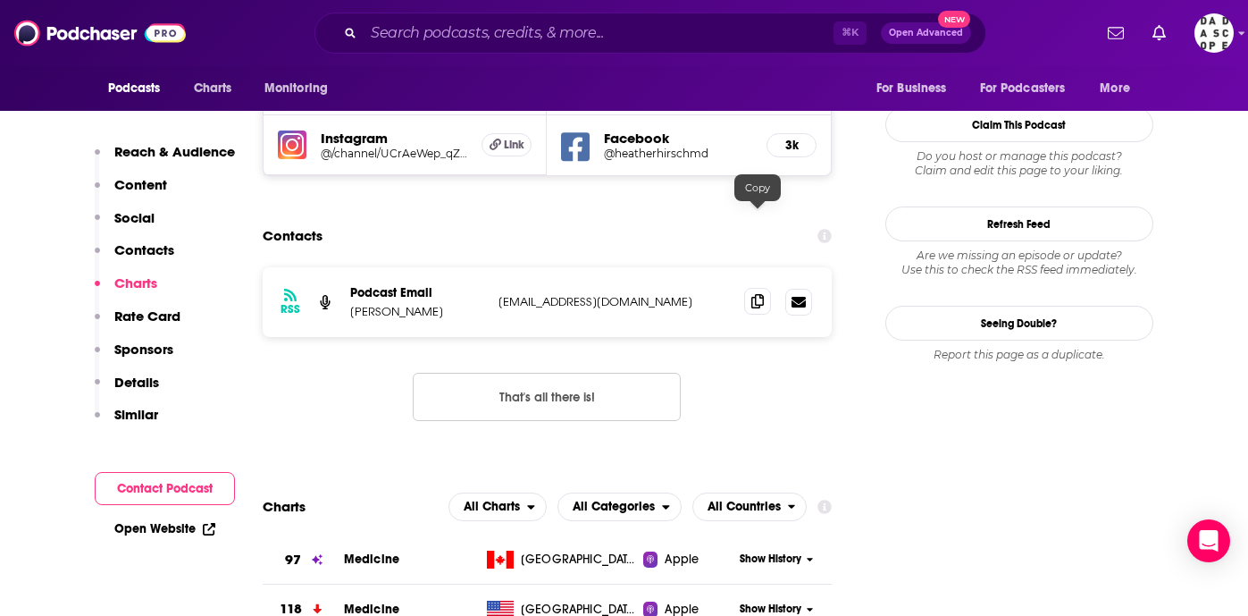
click at [761, 294] on icon at bounding box center [757, 301] width 13 height 14
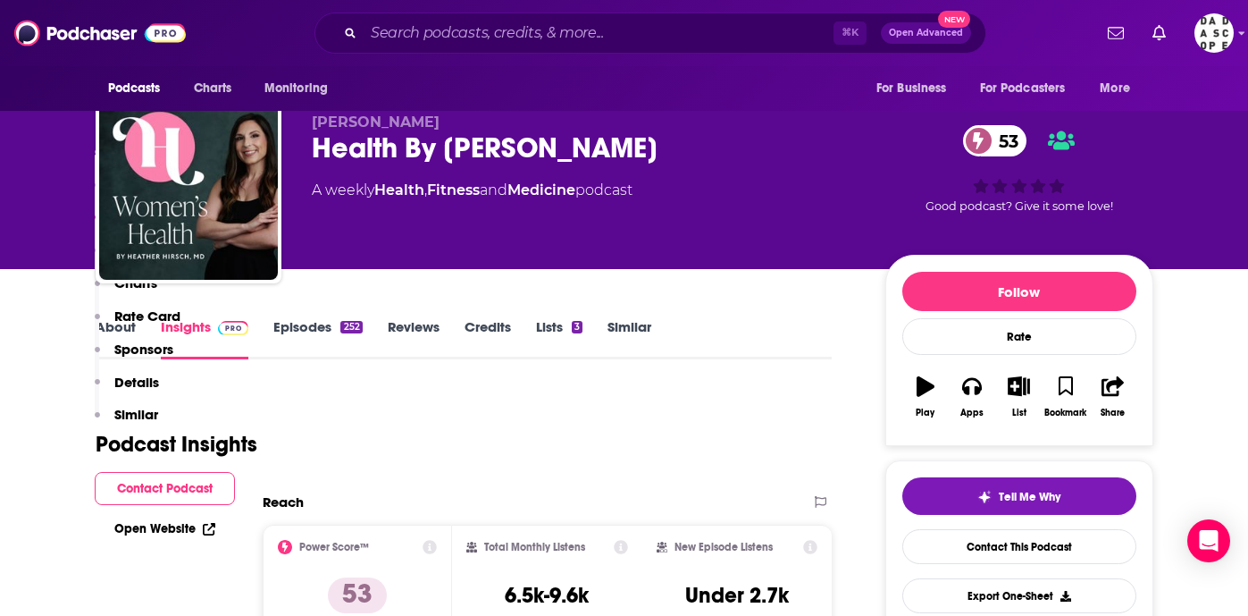
scroll to position [0, 0]
